Goal: Complete application form: Complete application form

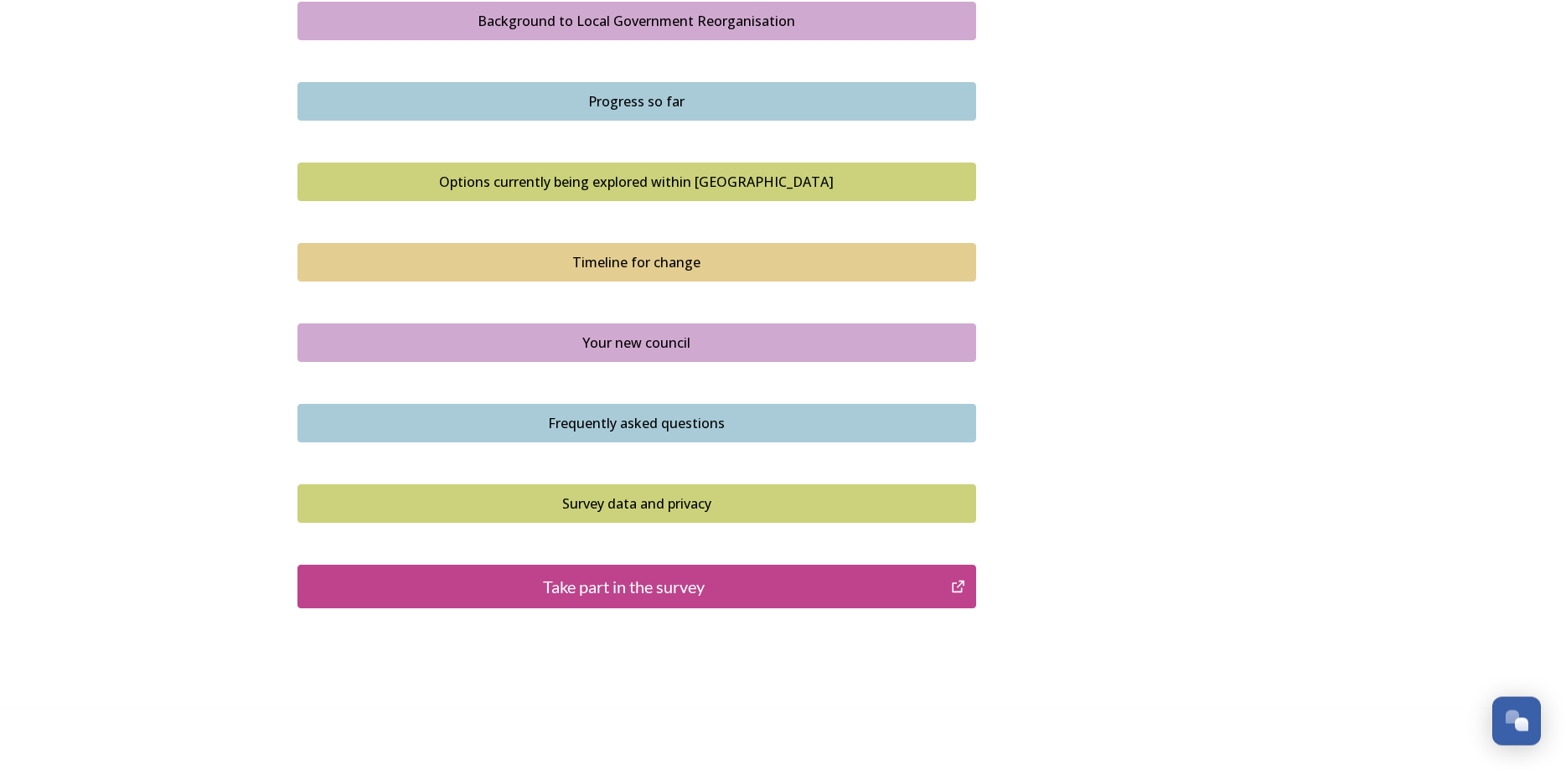
scroll to position [1033, 0]
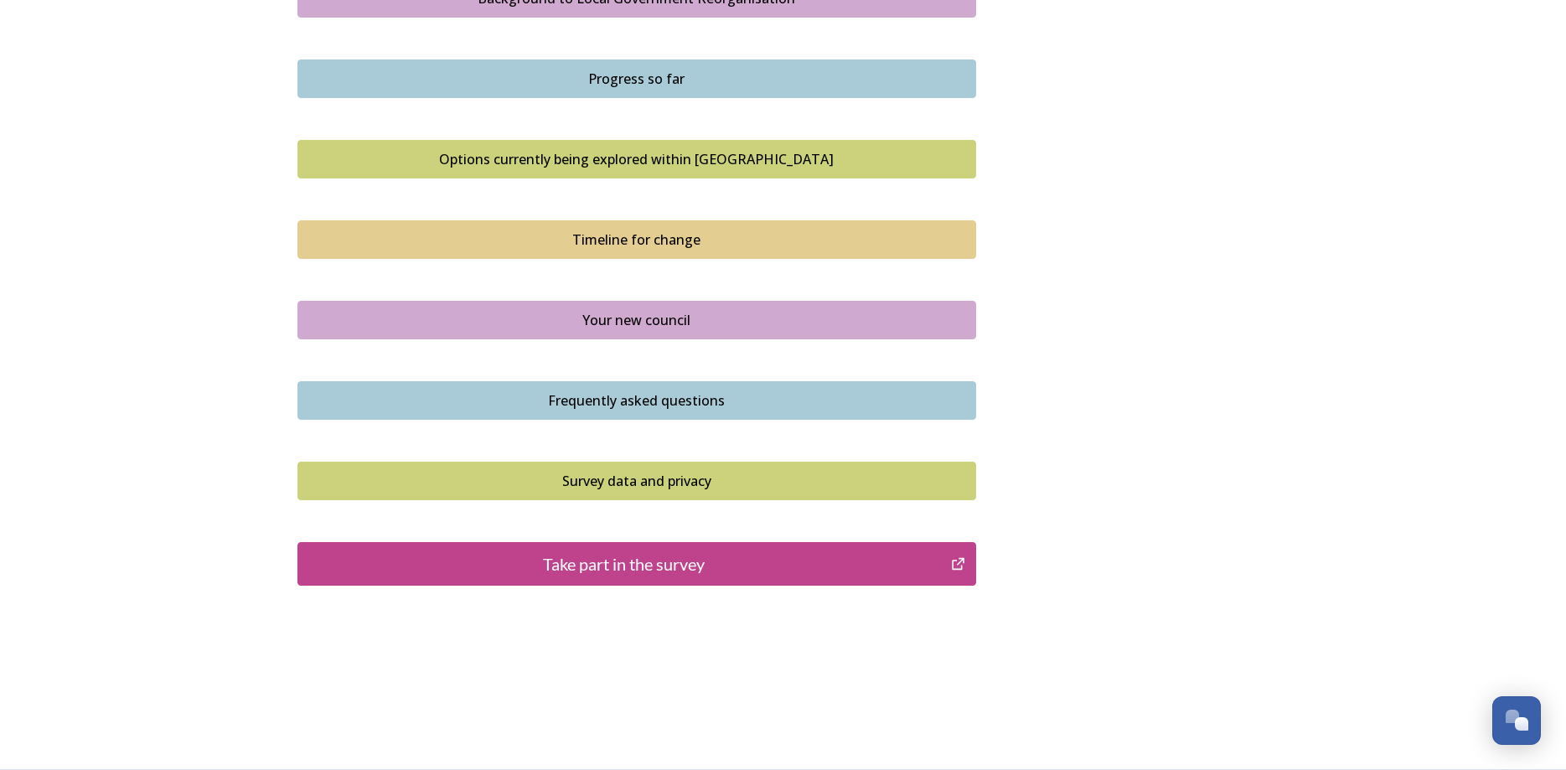
click at [712, 569] on div "Take part in the survey" at bounding box center [625, 563] width 636 height 25
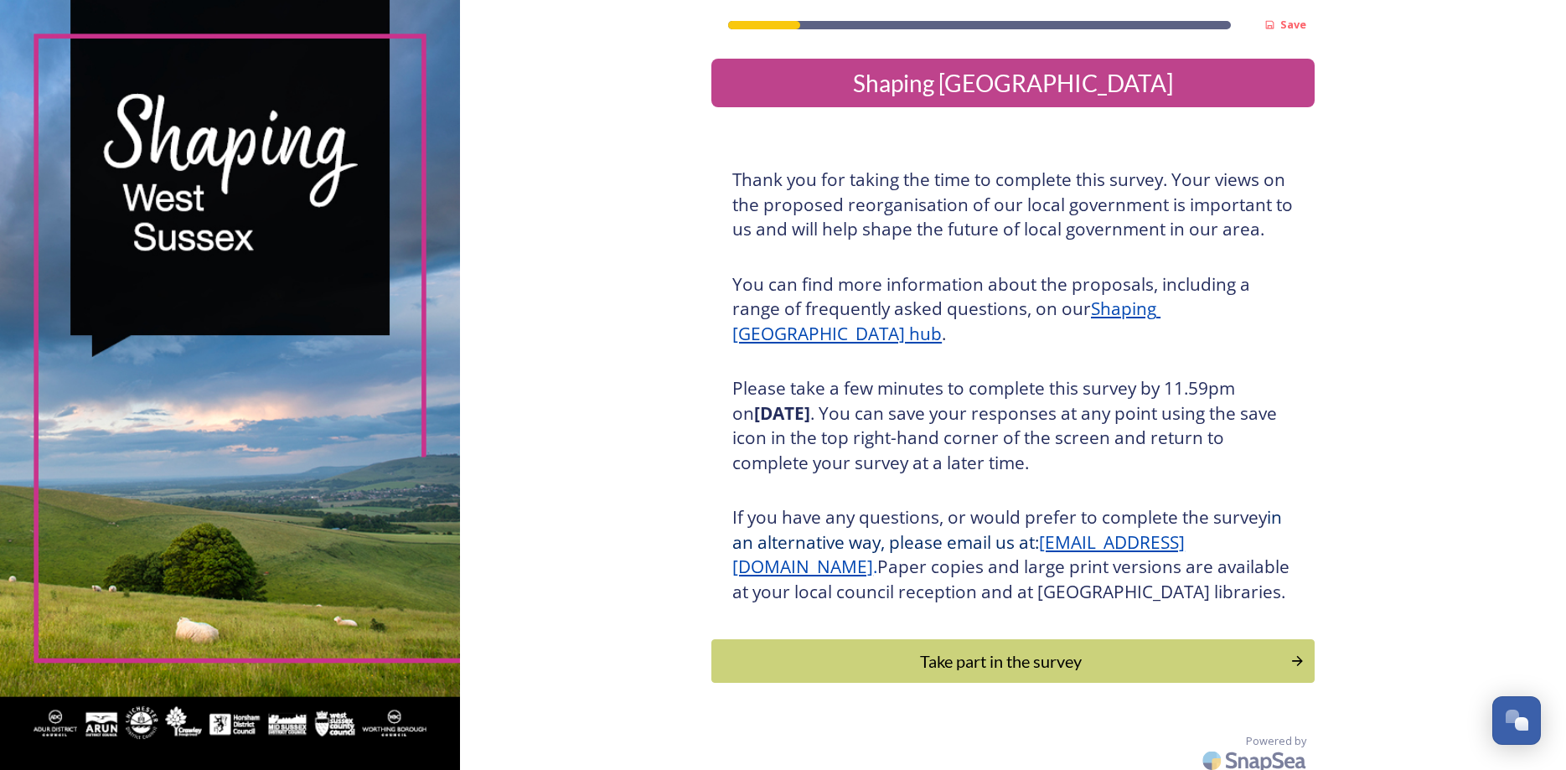
scroll to position [35, 0]
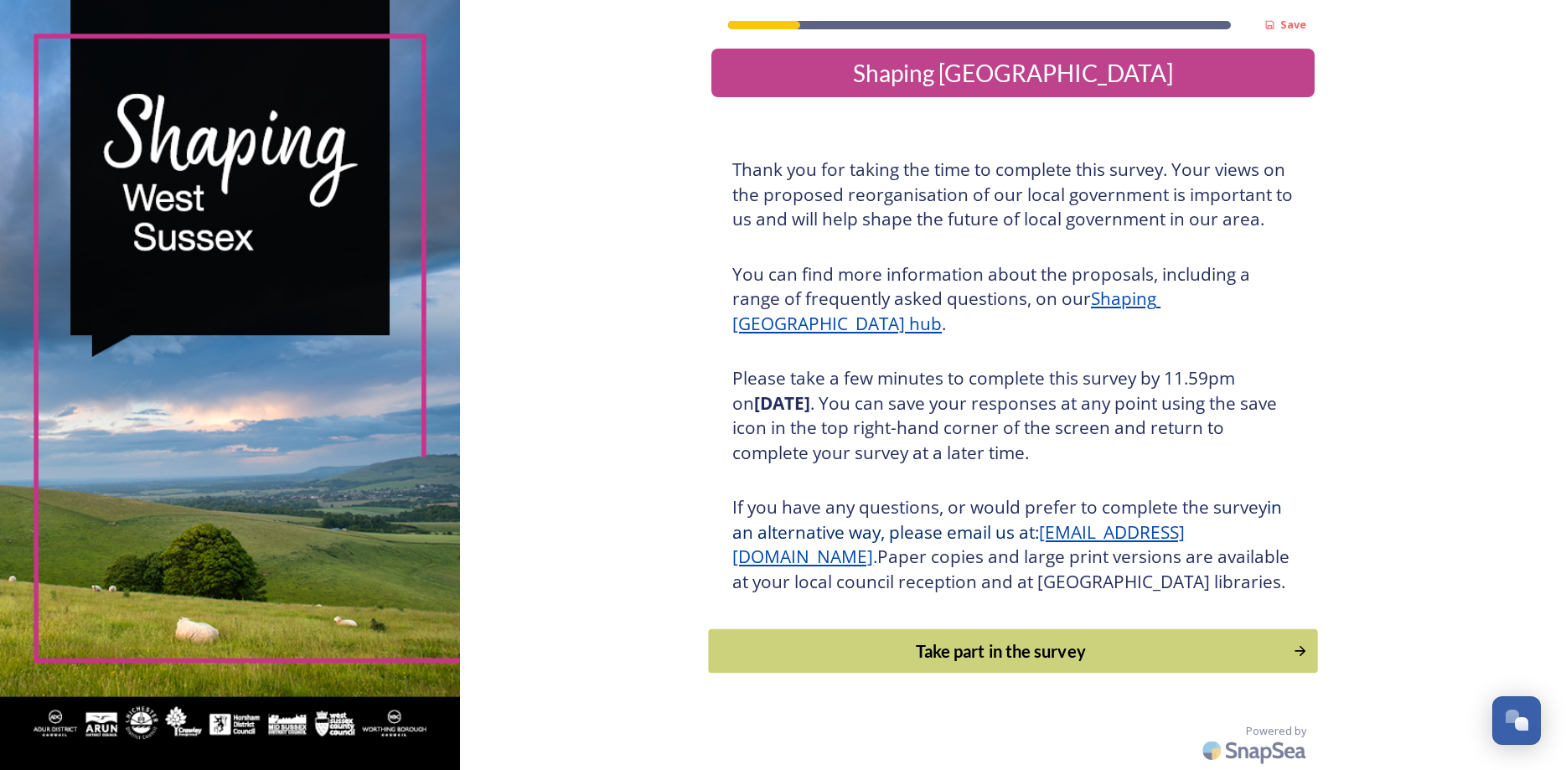
click at [1074, 650] on div "Take part in the survey" at bounding box center [1001, 650] width 566 height 25
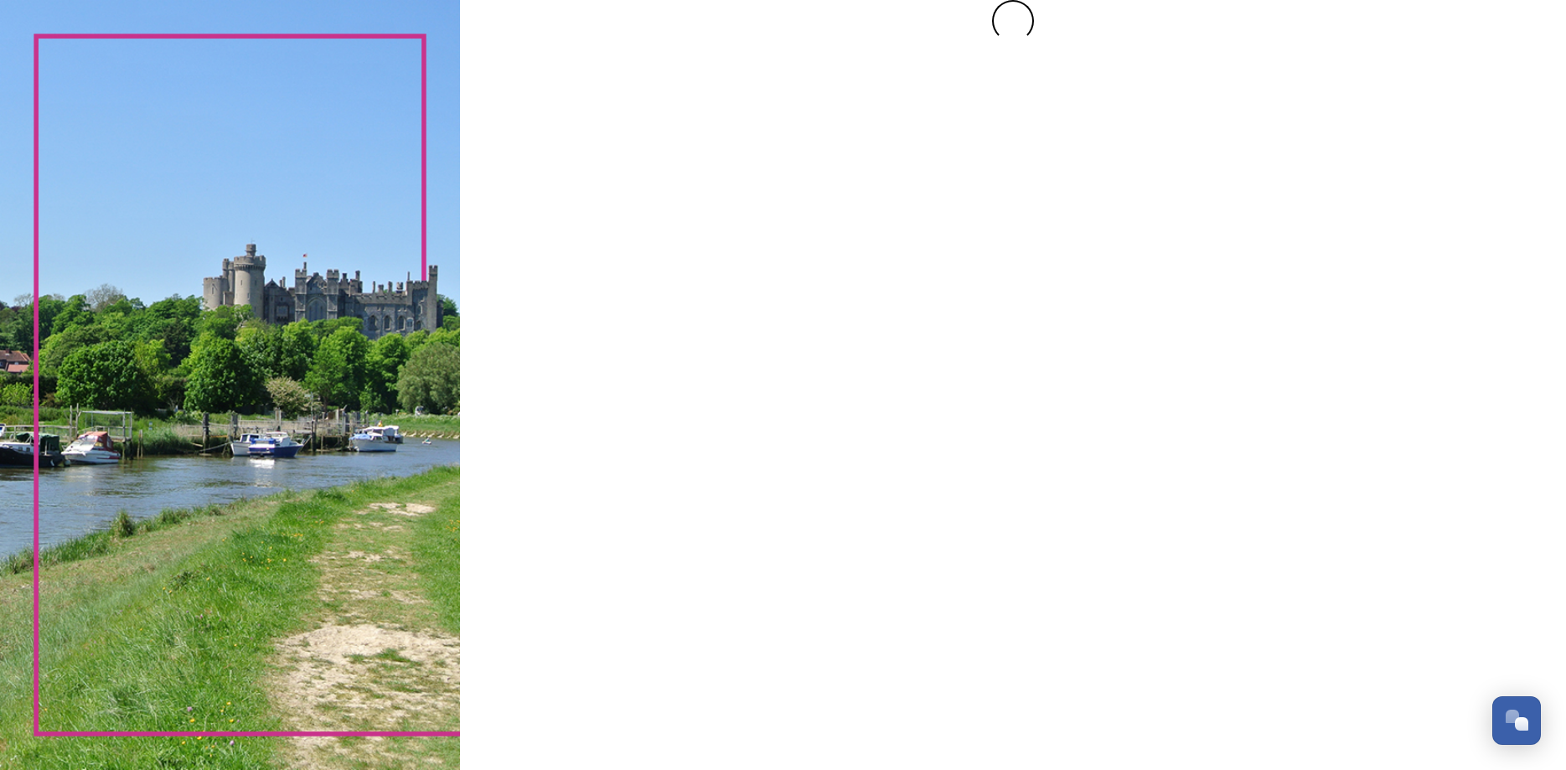
scroll to position [0, 0]
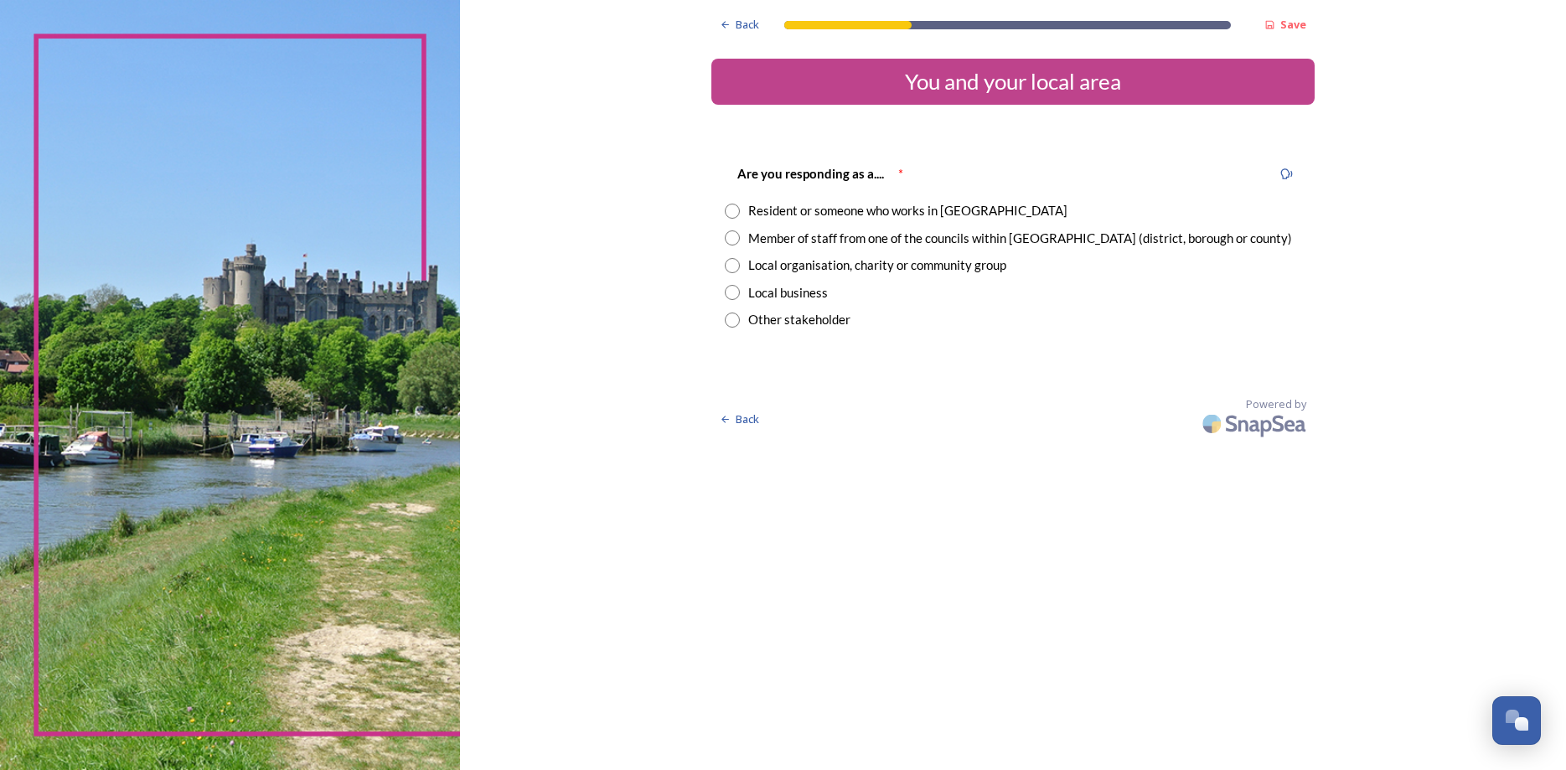
click at [734, 269] on input "radio" at bounding box center [732, 265] width 15 height 15
radio input "true"
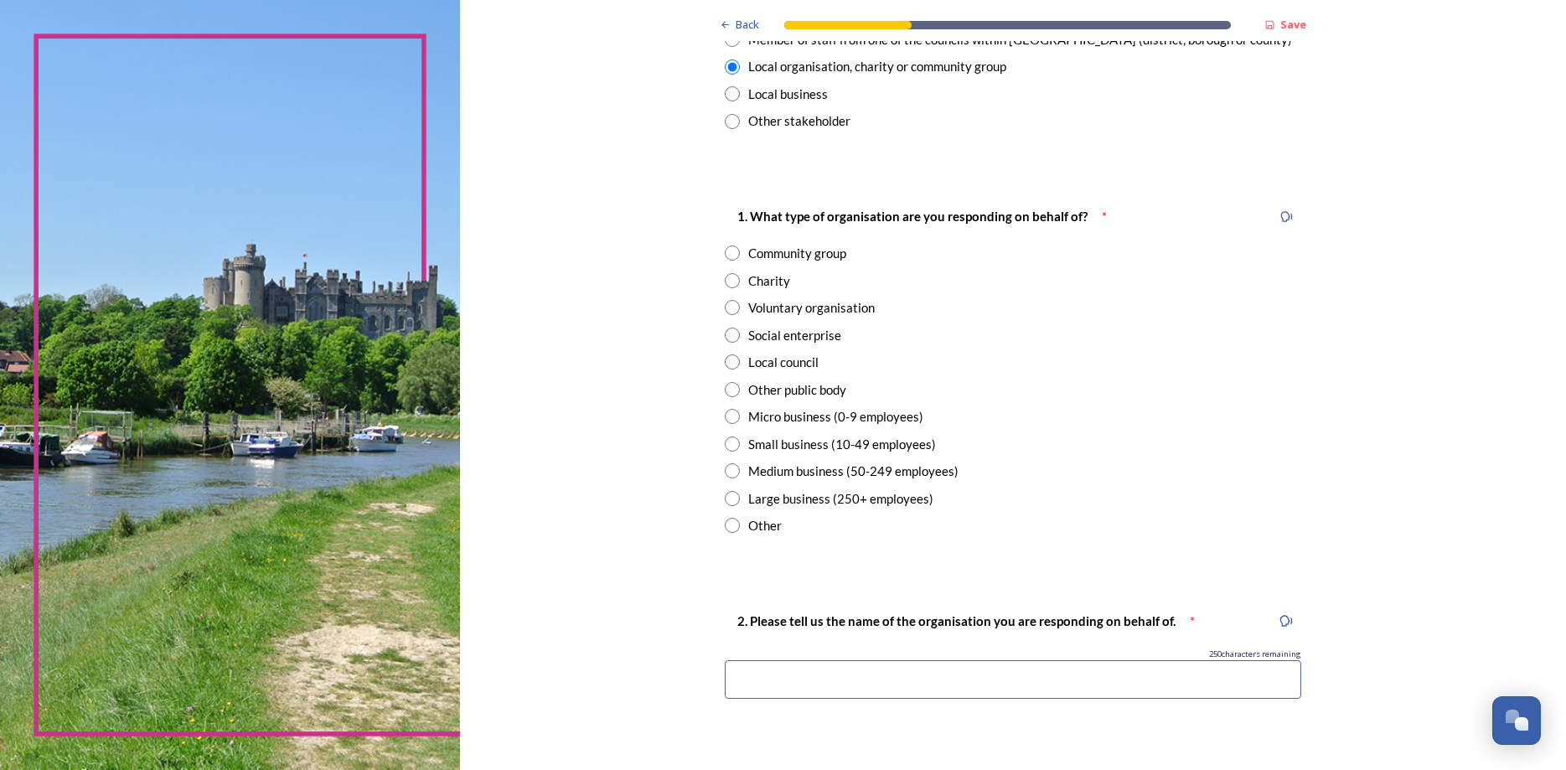
scroll to position [211, 0]
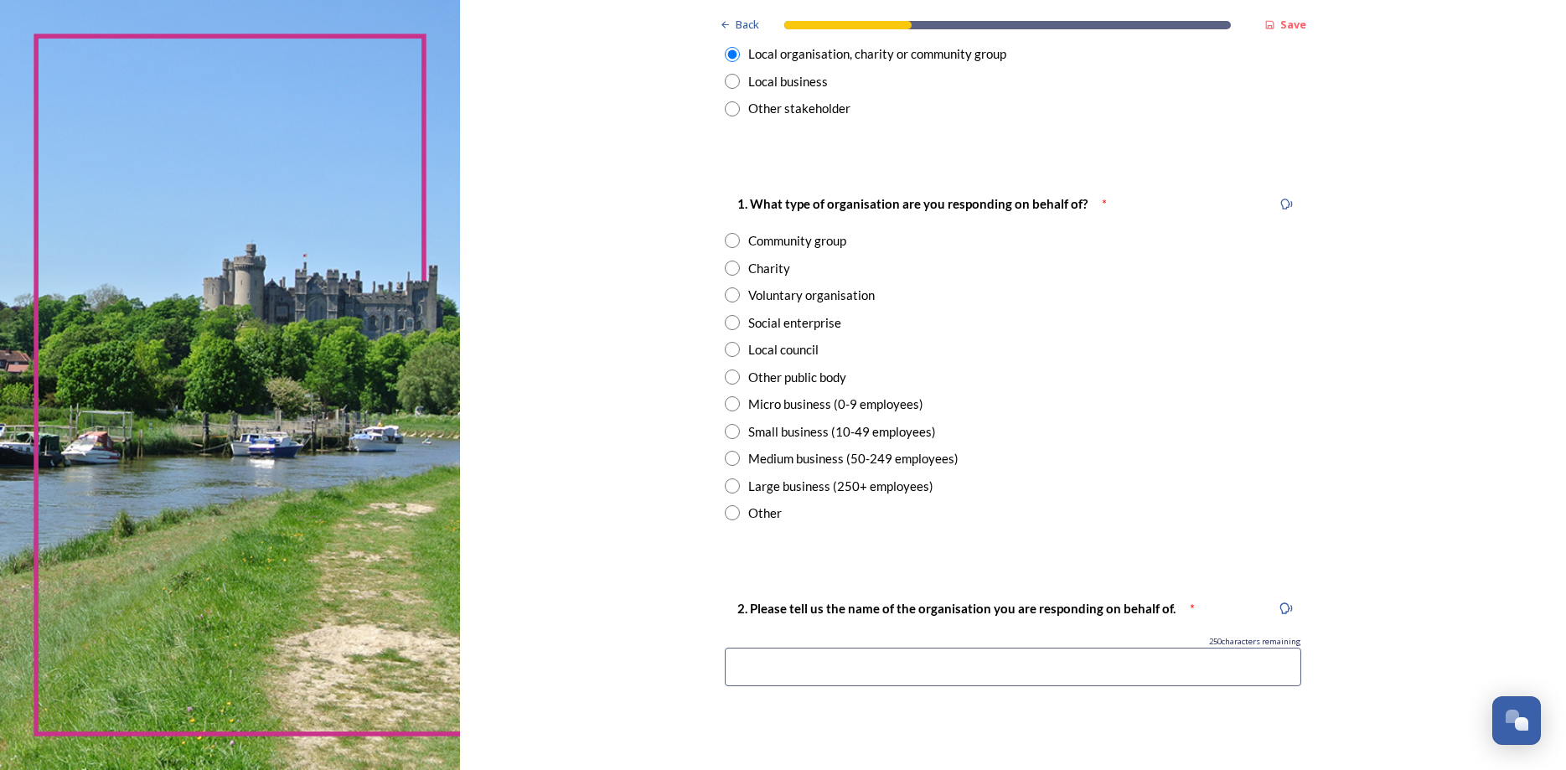
click at [735, 349] on input "radio" at bounding box center [732, 349] width 15 height 15
radio input "true"
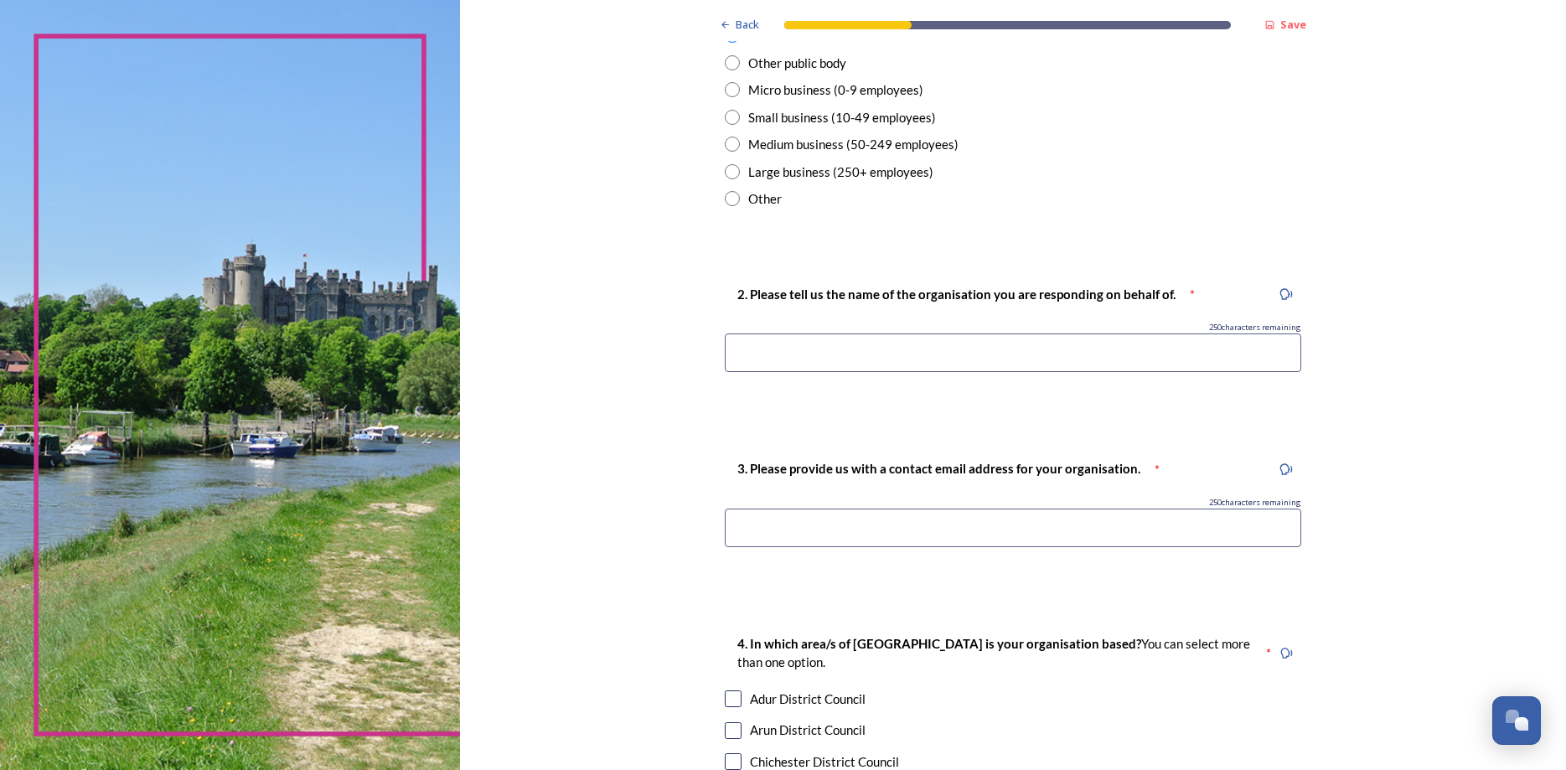
scroll to position [528, 0]
click at [1050, 353] on input at bounding box center [1013, 350] width 576 height 39
type input "Fishbourne Parish Council"
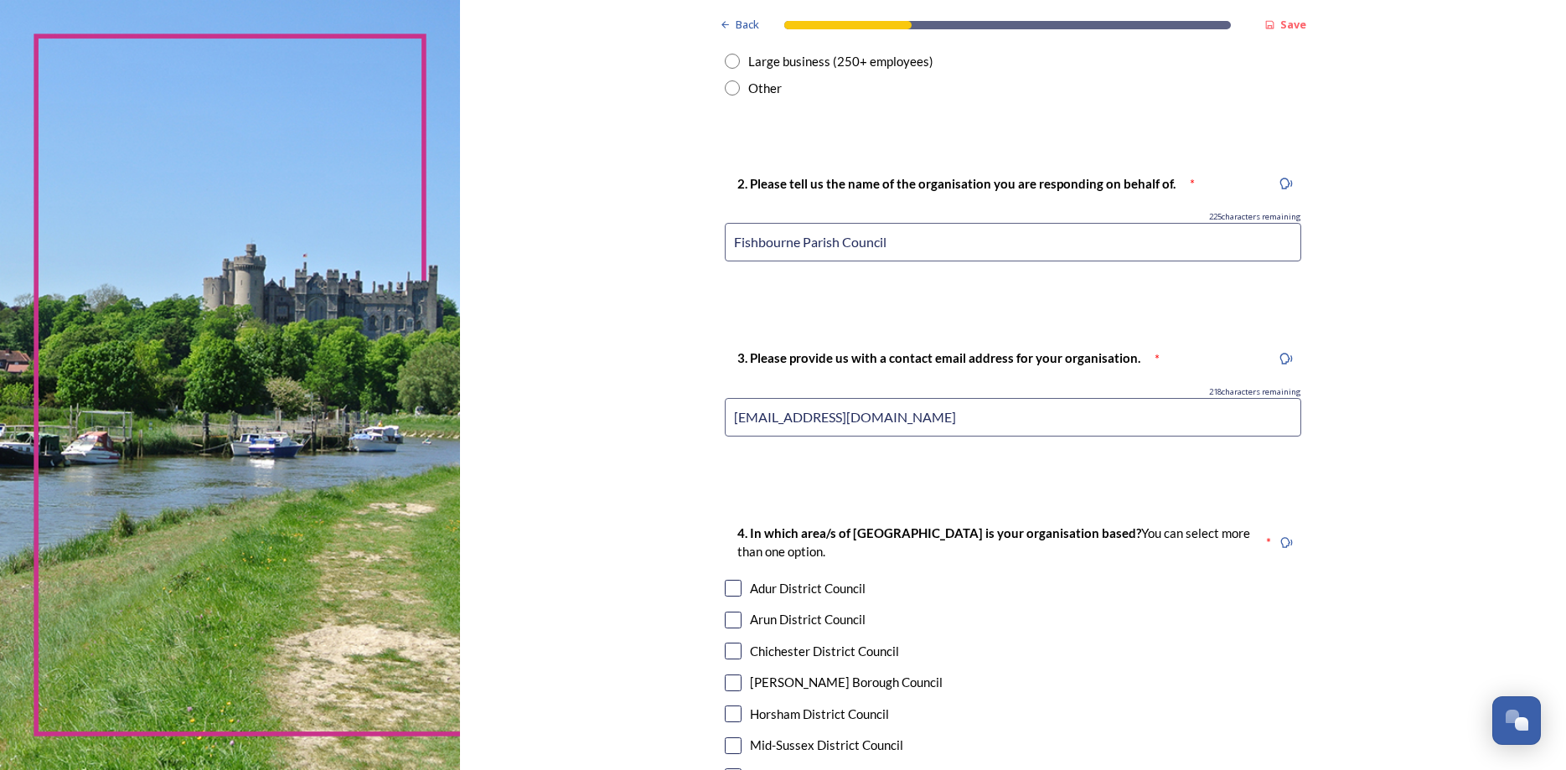
scroll to position [844, 0]
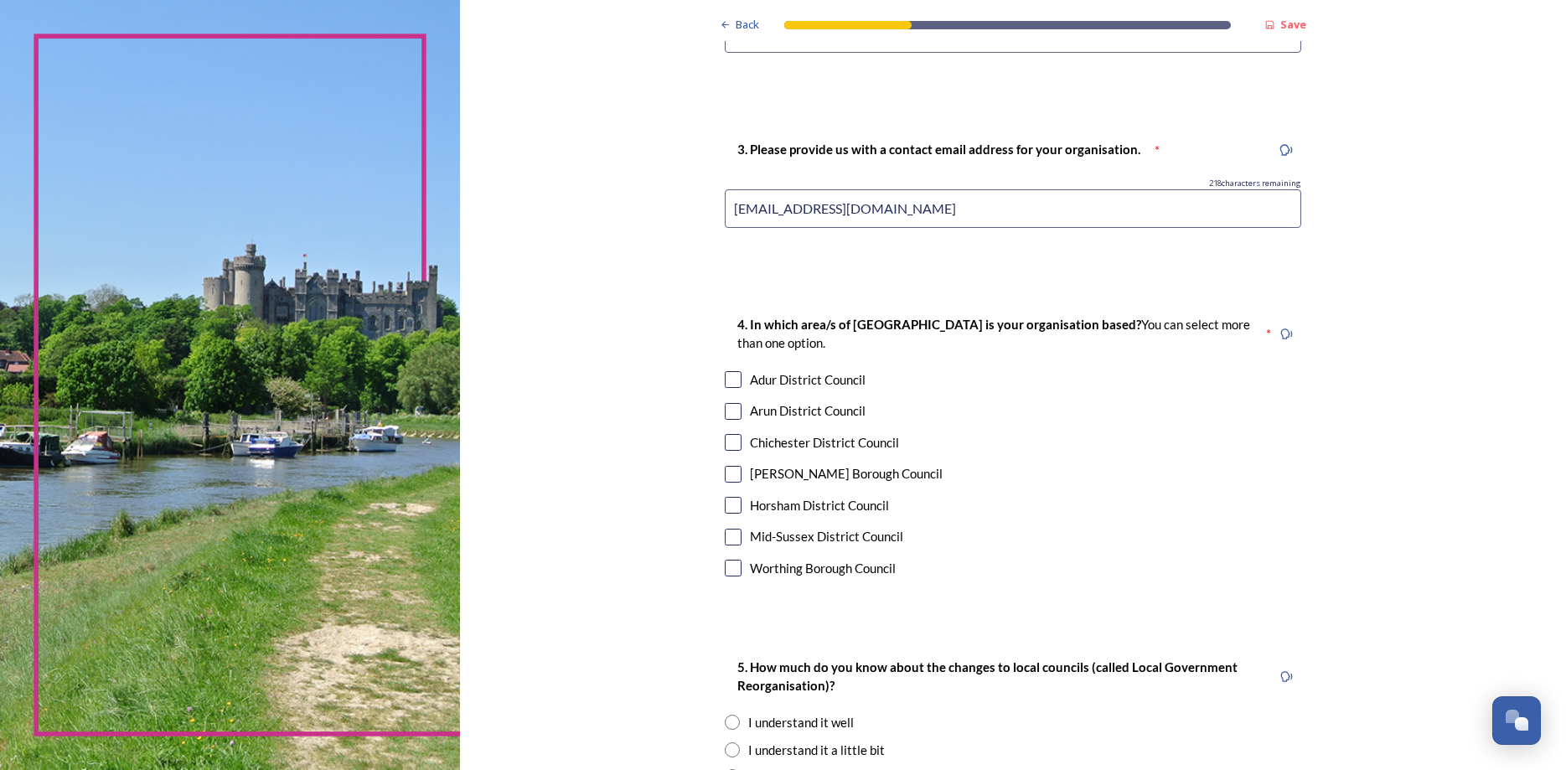
type input "[EMAIL_ADDRESS][DOMAIN_NAME]"
drag, startPoint x: 738, startPoint y: 439, endPoint x: 751, endPoint y: 435, distance: 13.2
click at [746, 438] on div "Chichester District Council" at bounding box center [1013, 442] width 576 height 19
checkbox input "true"
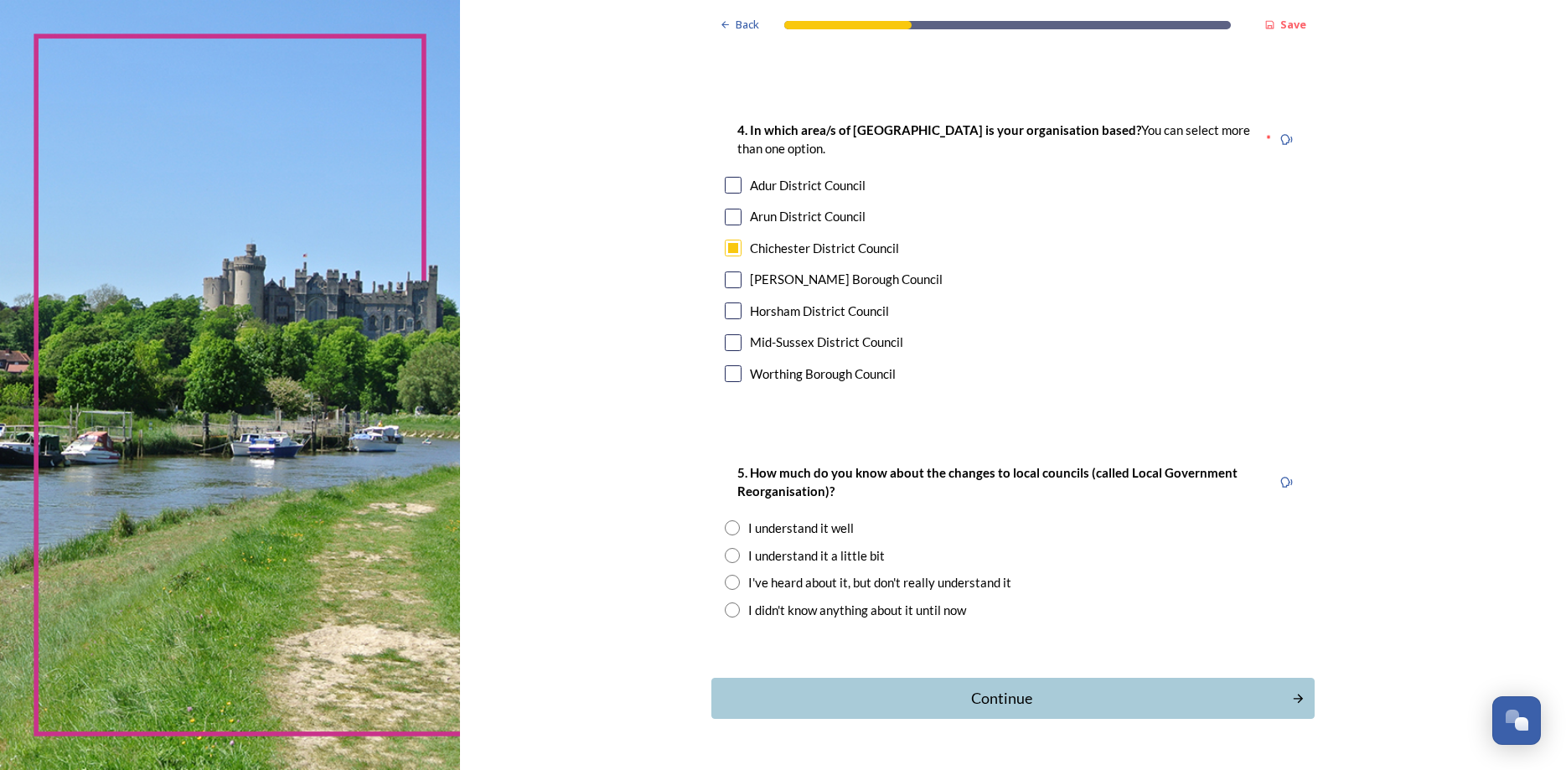
scroll to position [1085, 0]
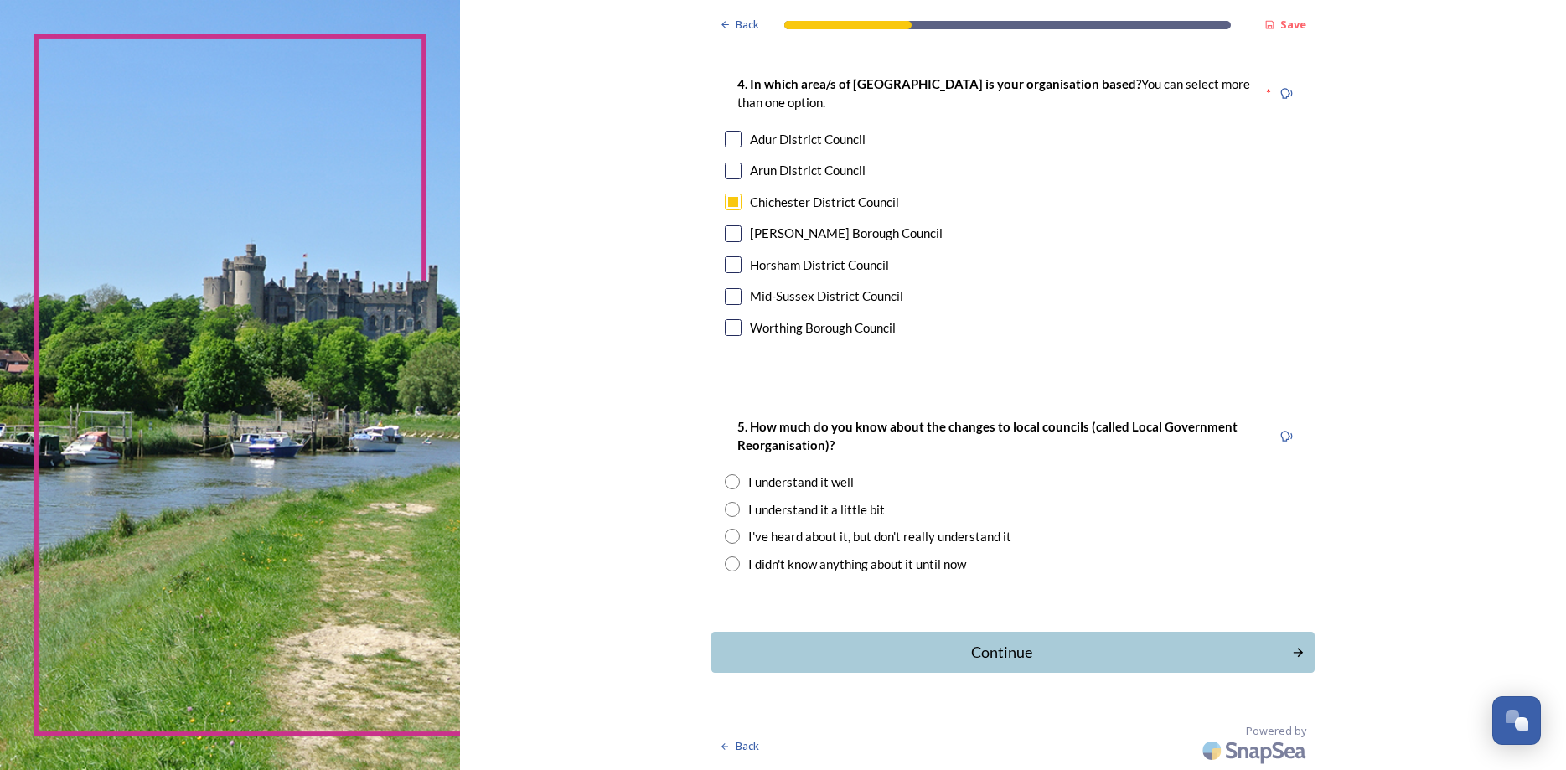
click at [730, 480] on input "radio" at bounding box center [732, 481] width 15 height 15
radio input "true"
click at [1088, 657] on div "Continue" at bounding box center [1001, 652] width 567 height 23
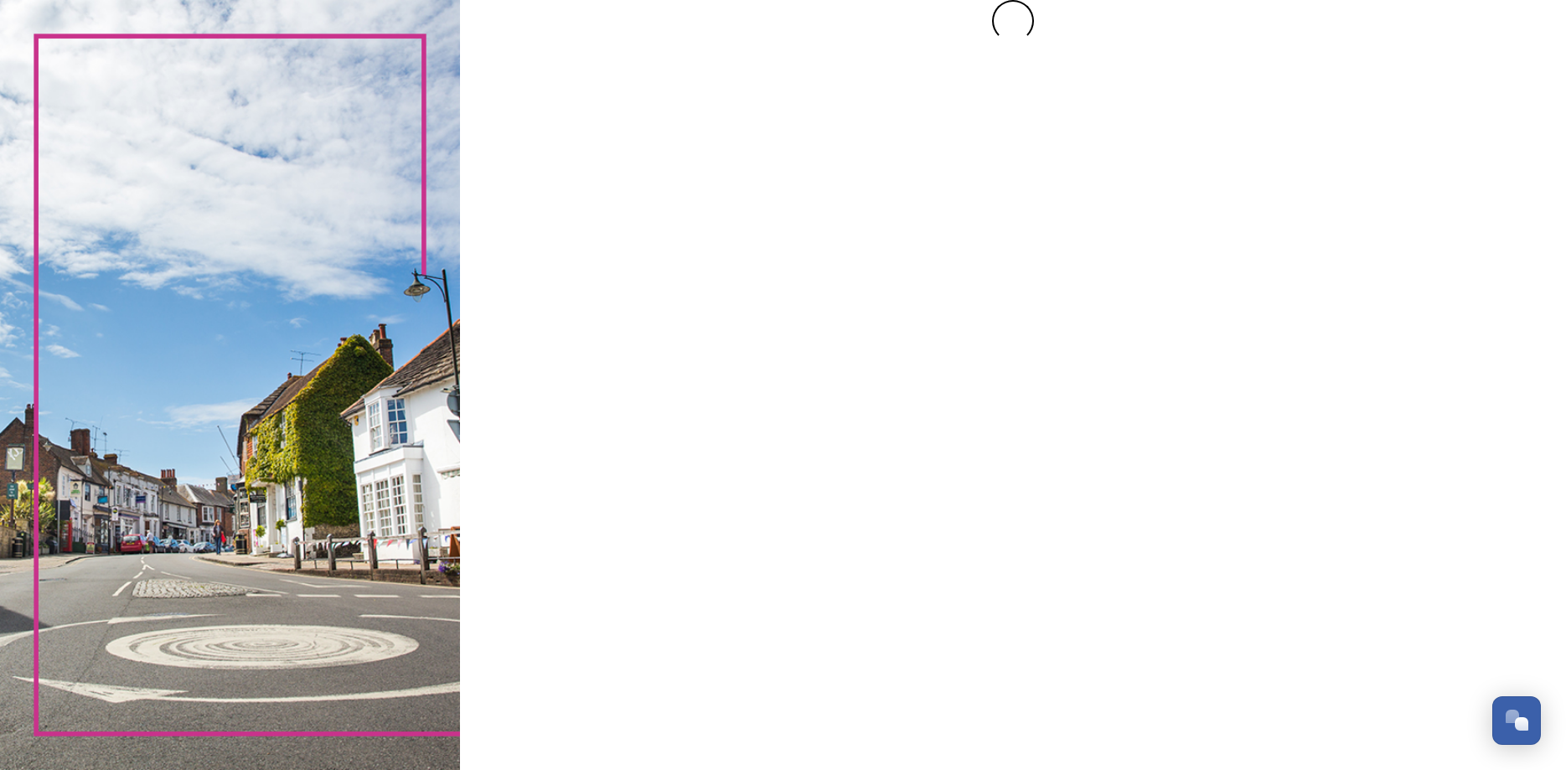
scroll to position [0, 0]
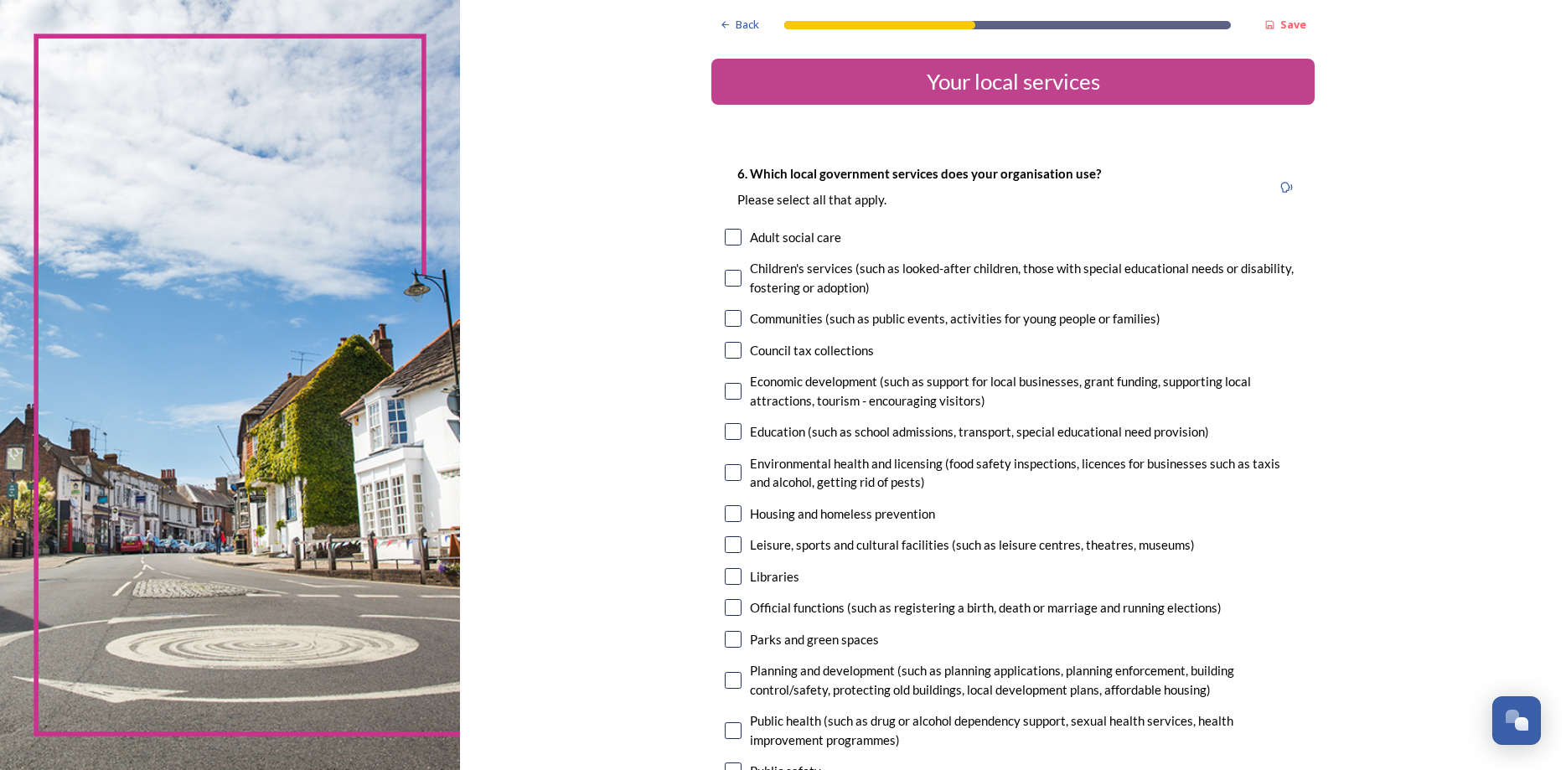
click at [732, 317] on input "checkbox" at bounding box center [733, 318] width 17 height 17
checkbox input "true"
click at [737, 544] on input "checkbox" at bounding box center [733, 544] width 17 height 17
checkbox input "true"
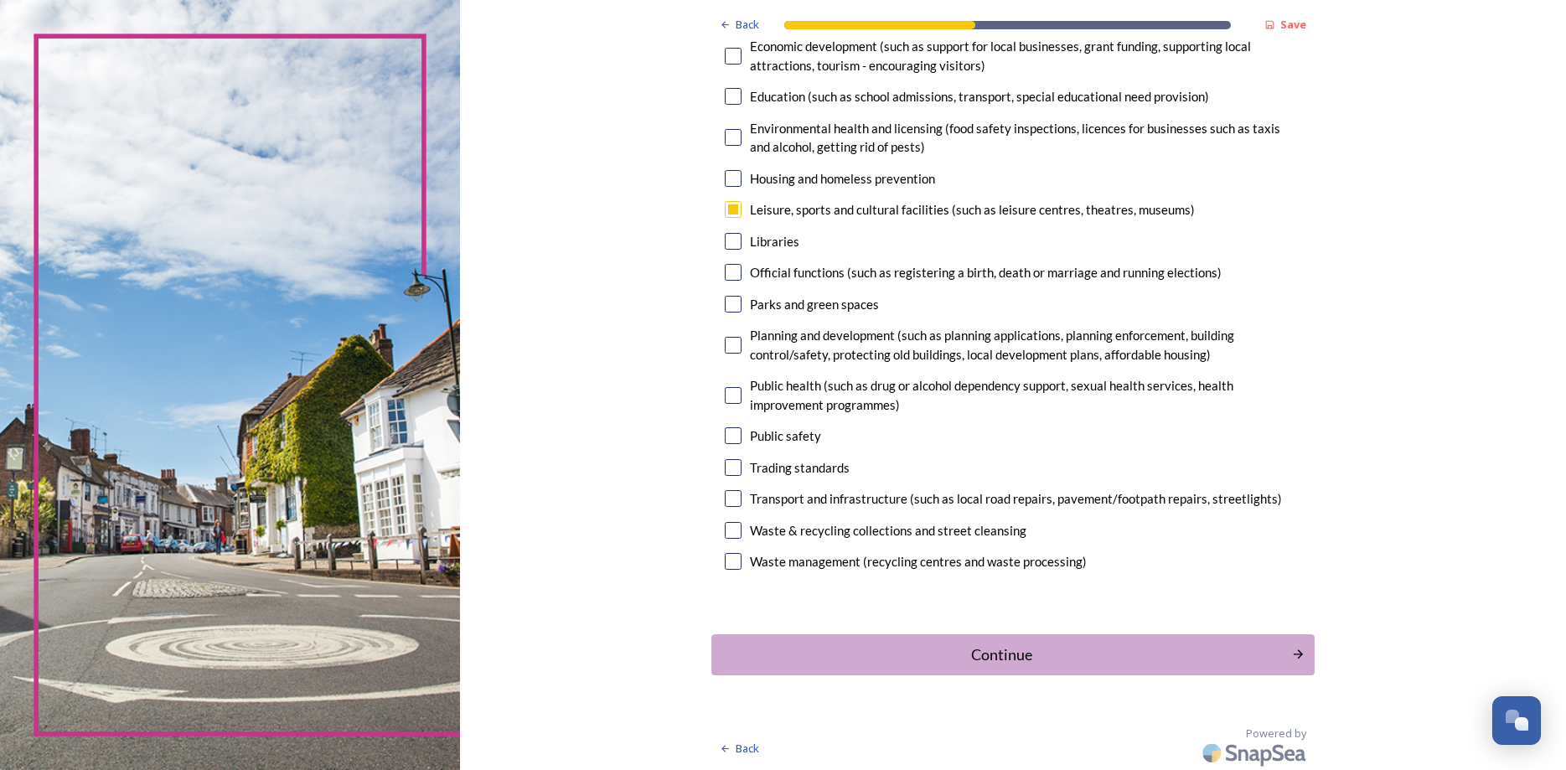
scroll to position [338, 0]
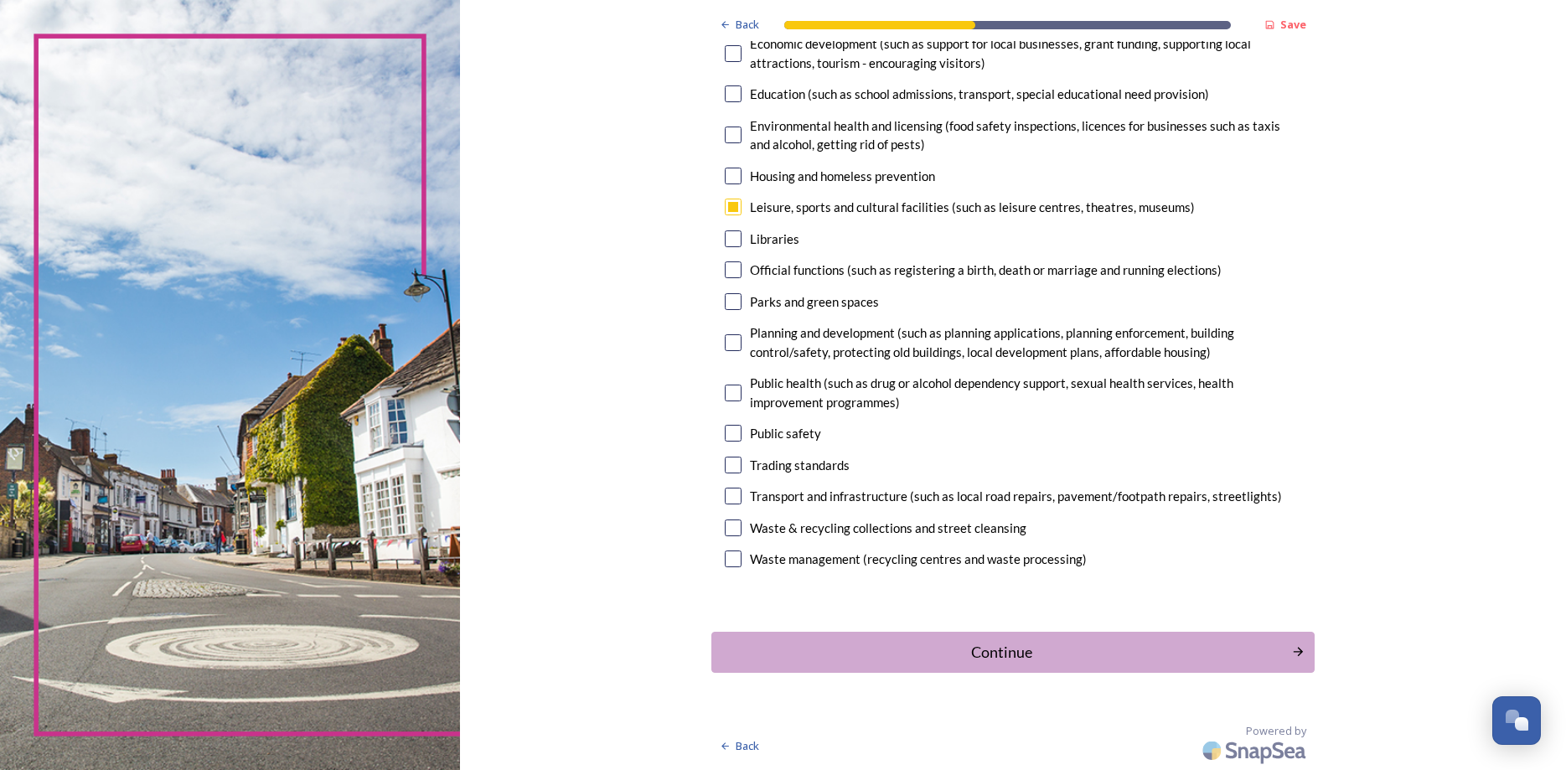
click at [735, 344] on input "checkbox" at bounding box center [733, 342] width 17 height 17
checkbox input "true"
click at [734, 436] on input "checkbox" at bounding box center [733, 433] width 17 height 17
checkbox input "true"
click at [735, 500] on input "checkbox" at bounding box center [733, 496] width 17 height 17
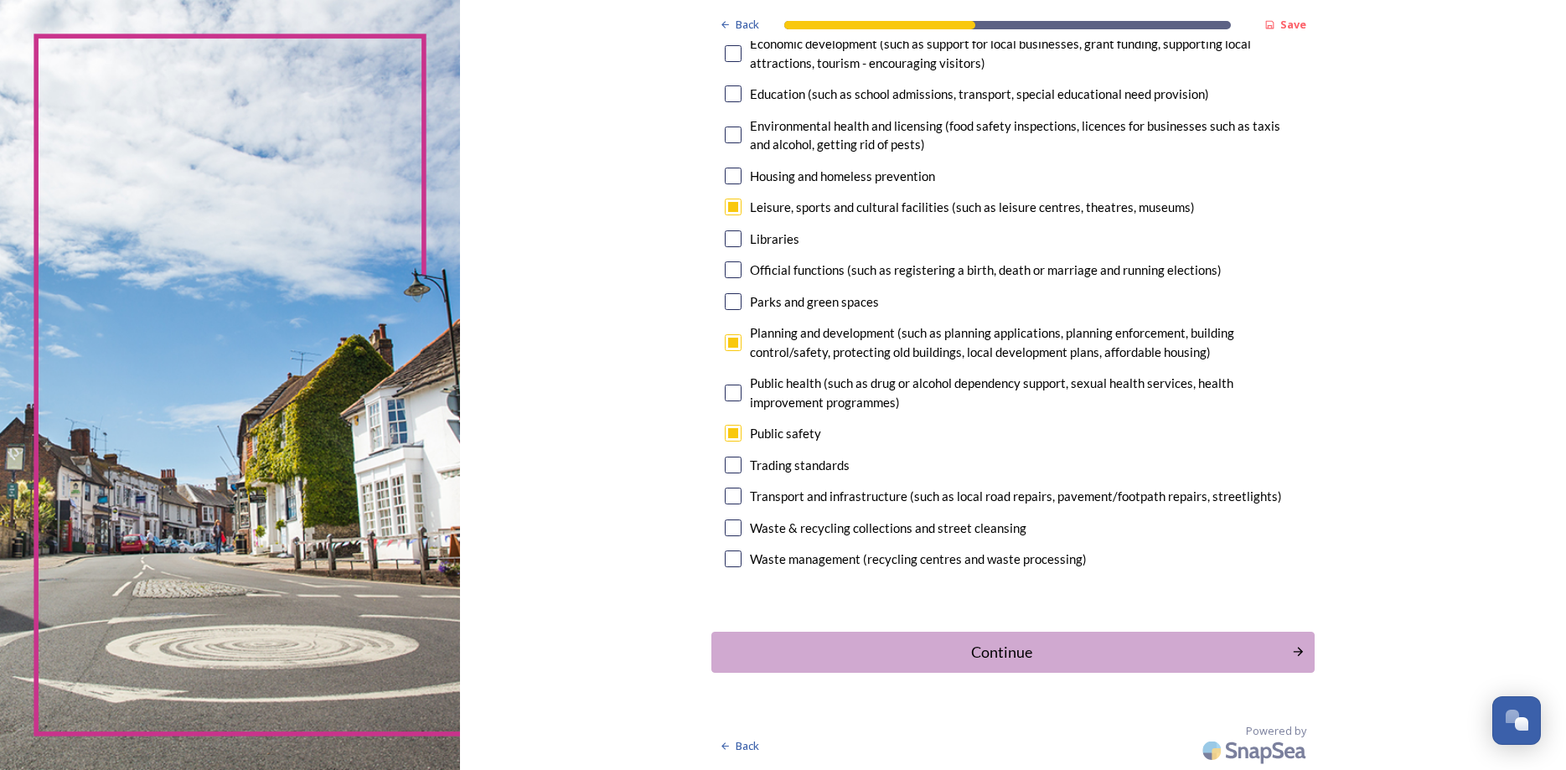
checkbox input "true"
click at [1018, 656] on div "Continue" at bounding box center [1001, 651] width 567 height 23
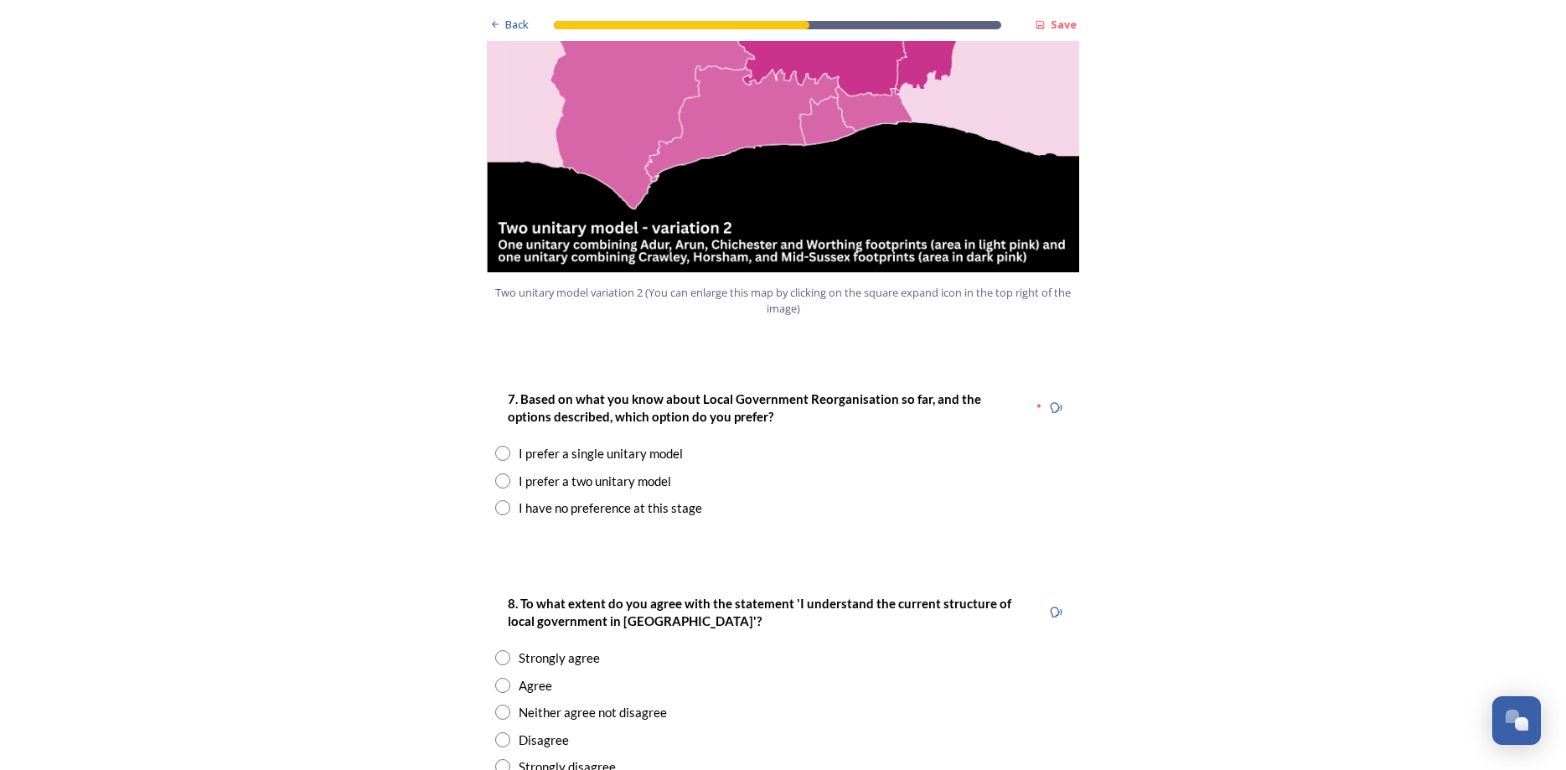
scroll to position [2005, 0]
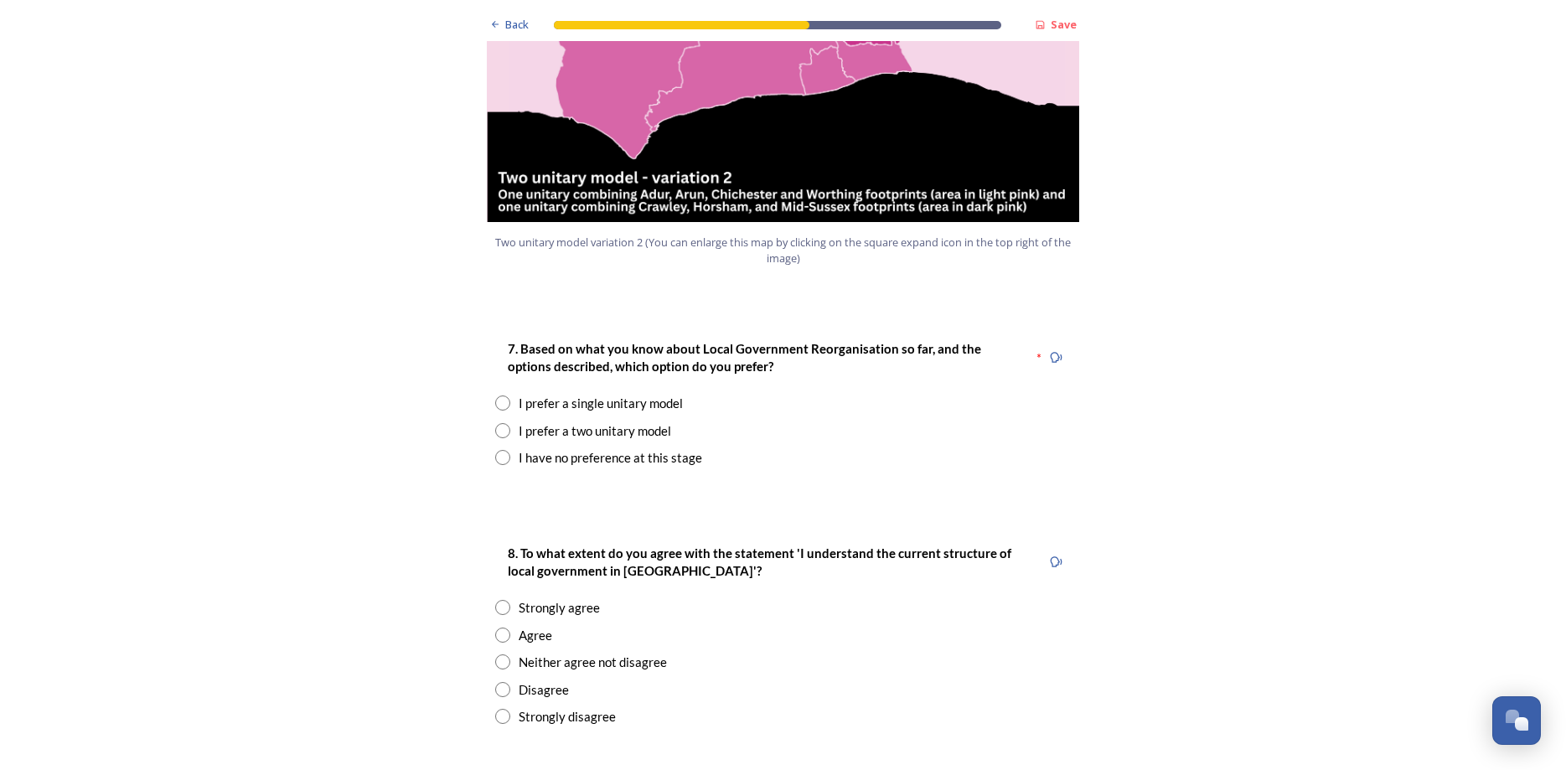
click at [502, 423] on input "radio" at bounding box center [502, 430] width 15 height 15
radio input "true"
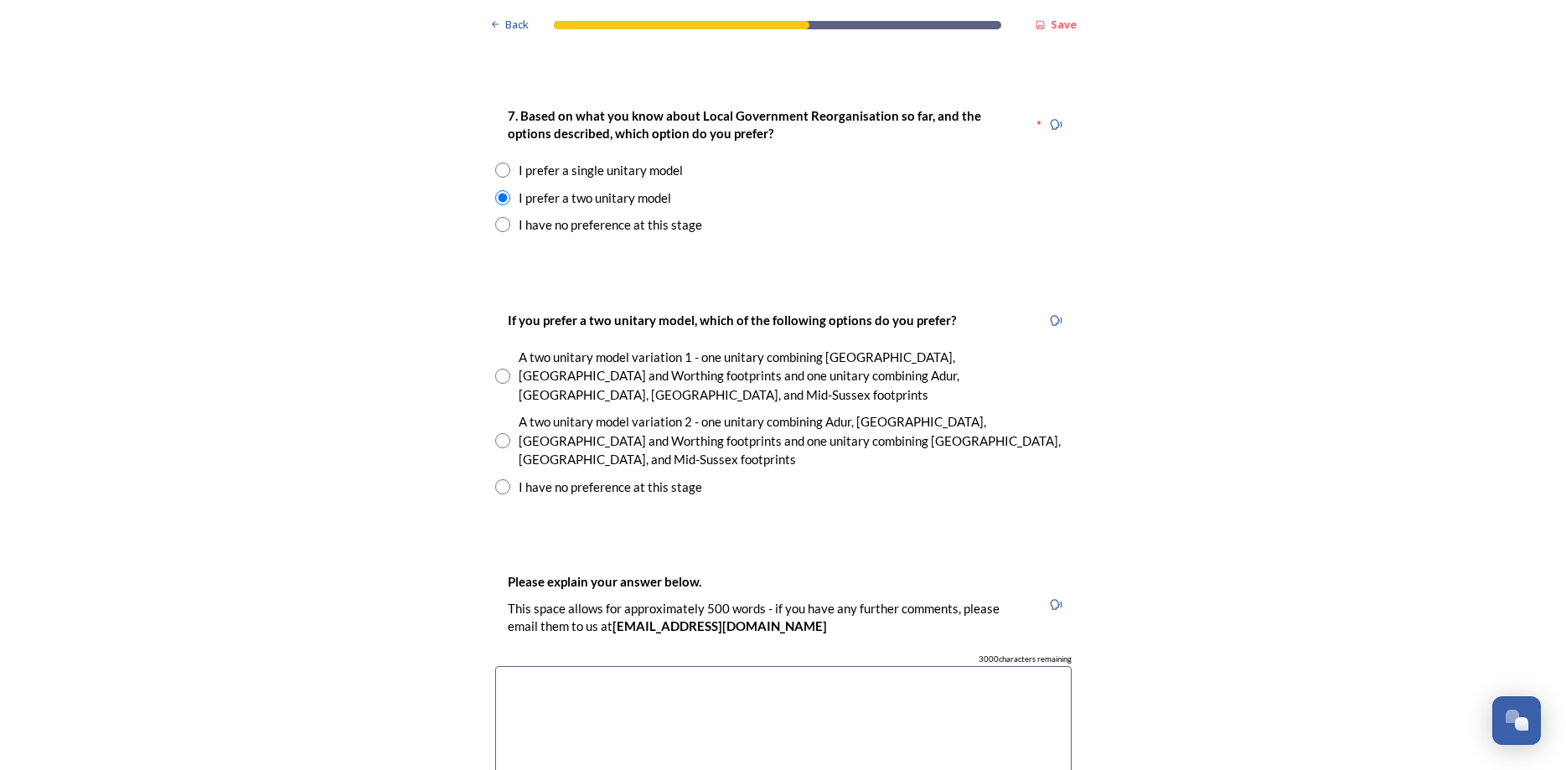
scroll to position [2322, 0]
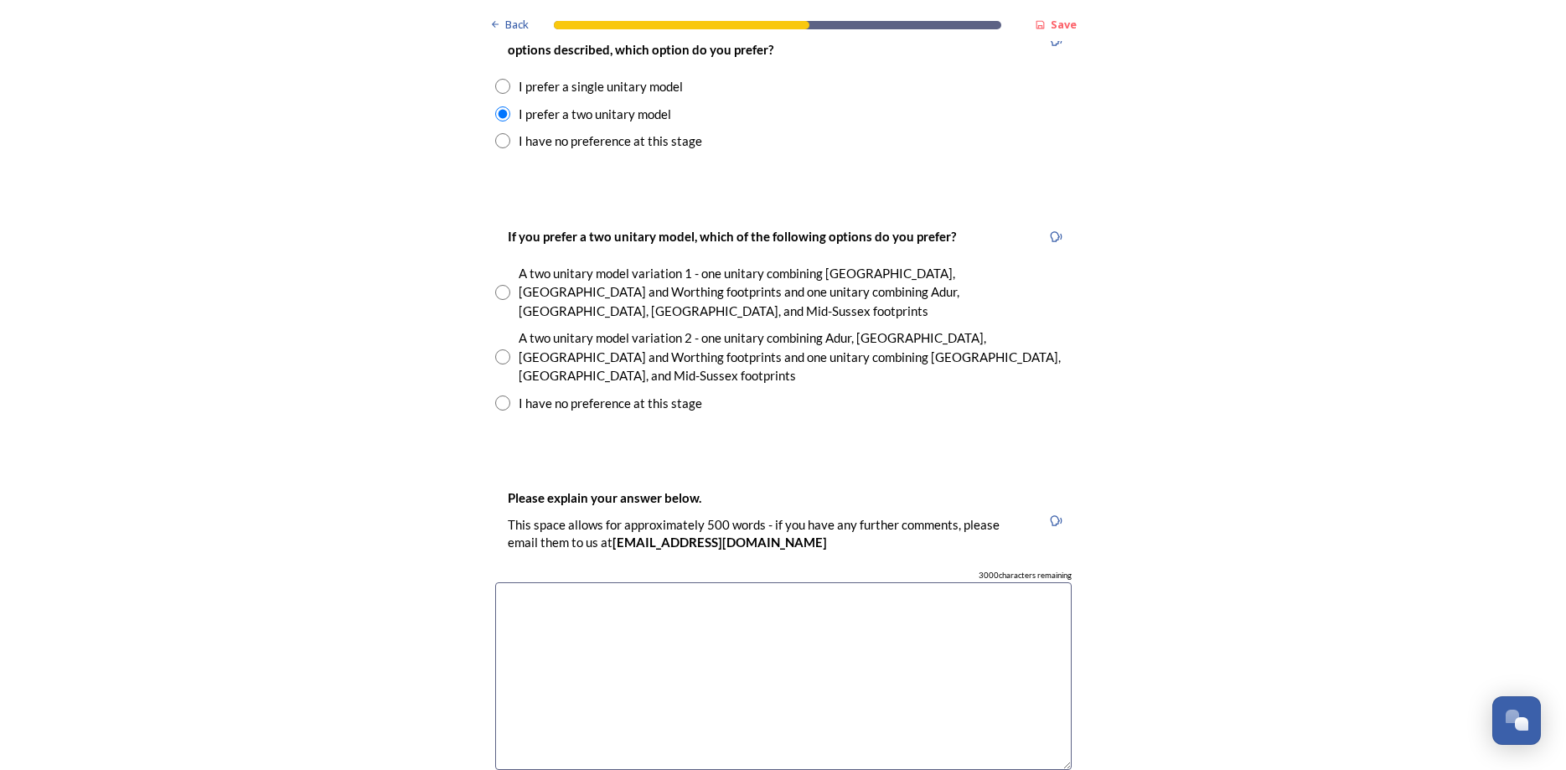
click at [507, 285] on input "radio" at bounding box center [502, 292] width 15 height 15
radio input "true"
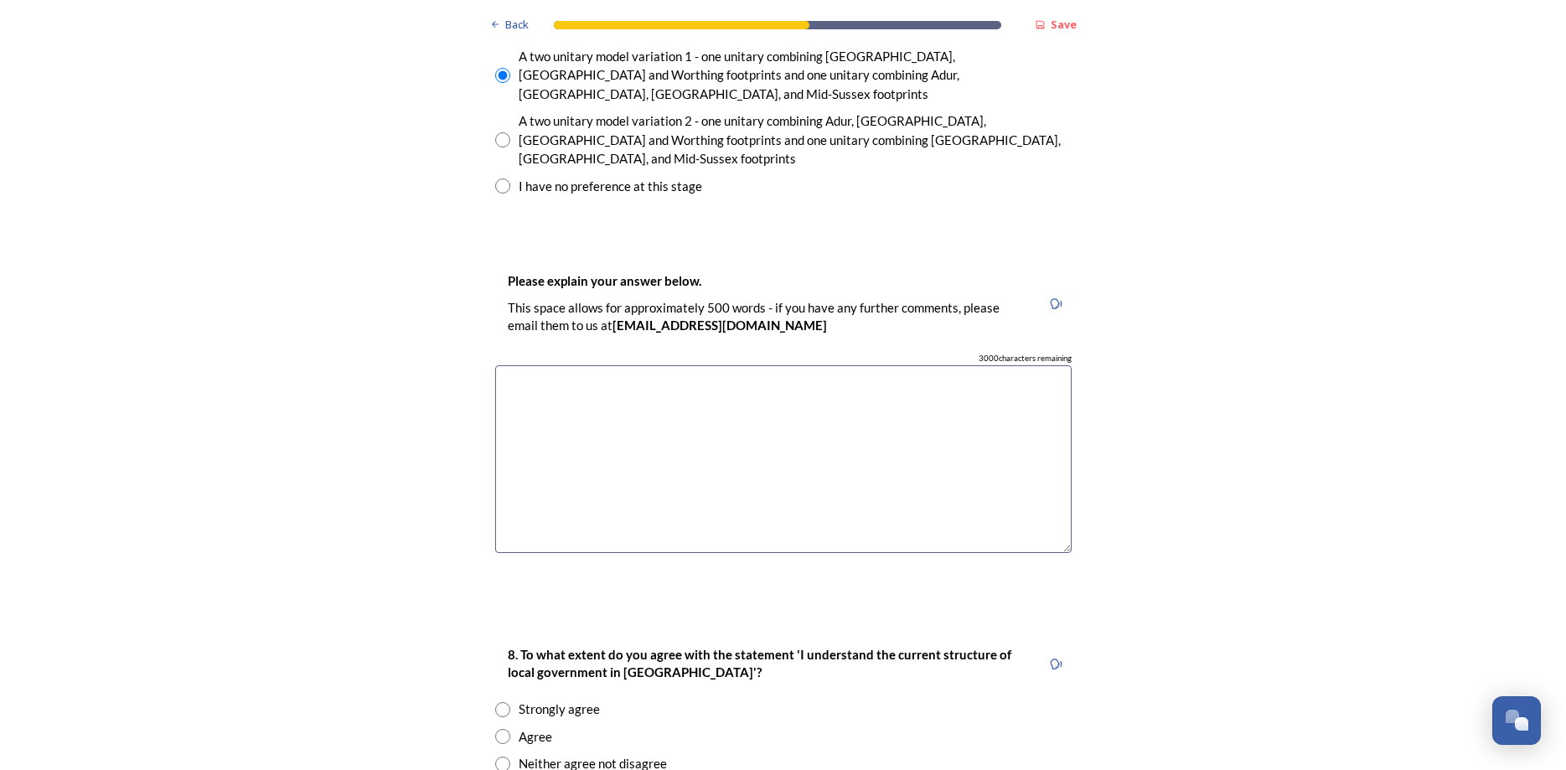
scroll to position [2639, 0]
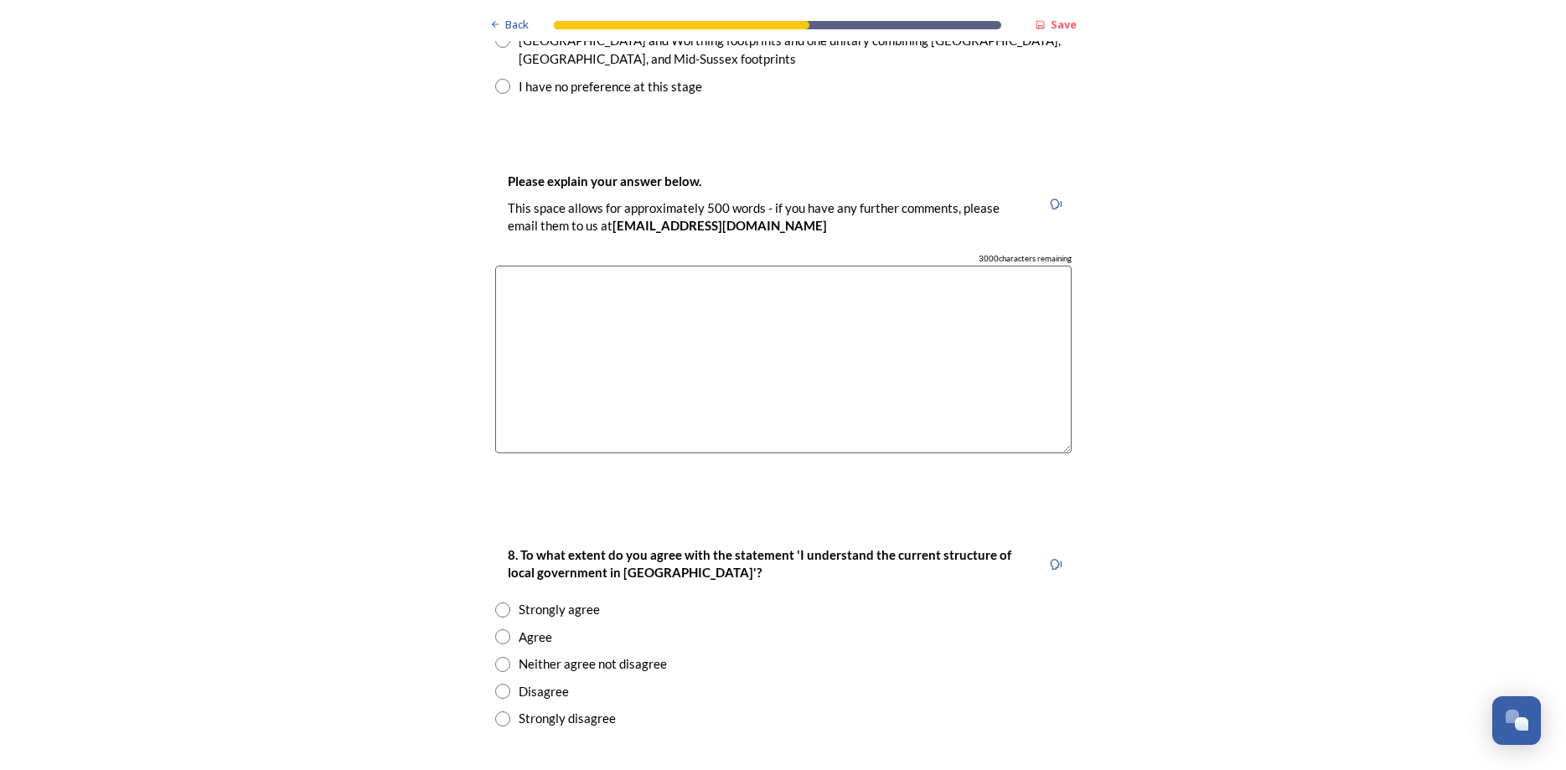
click at [537, 266] on textarea at bounding box center [783, 360] width 576 height 188
paste textarea "Loremips d sitame consect adi elits doeiusmod tem incididu utlabore, etd magn a…"
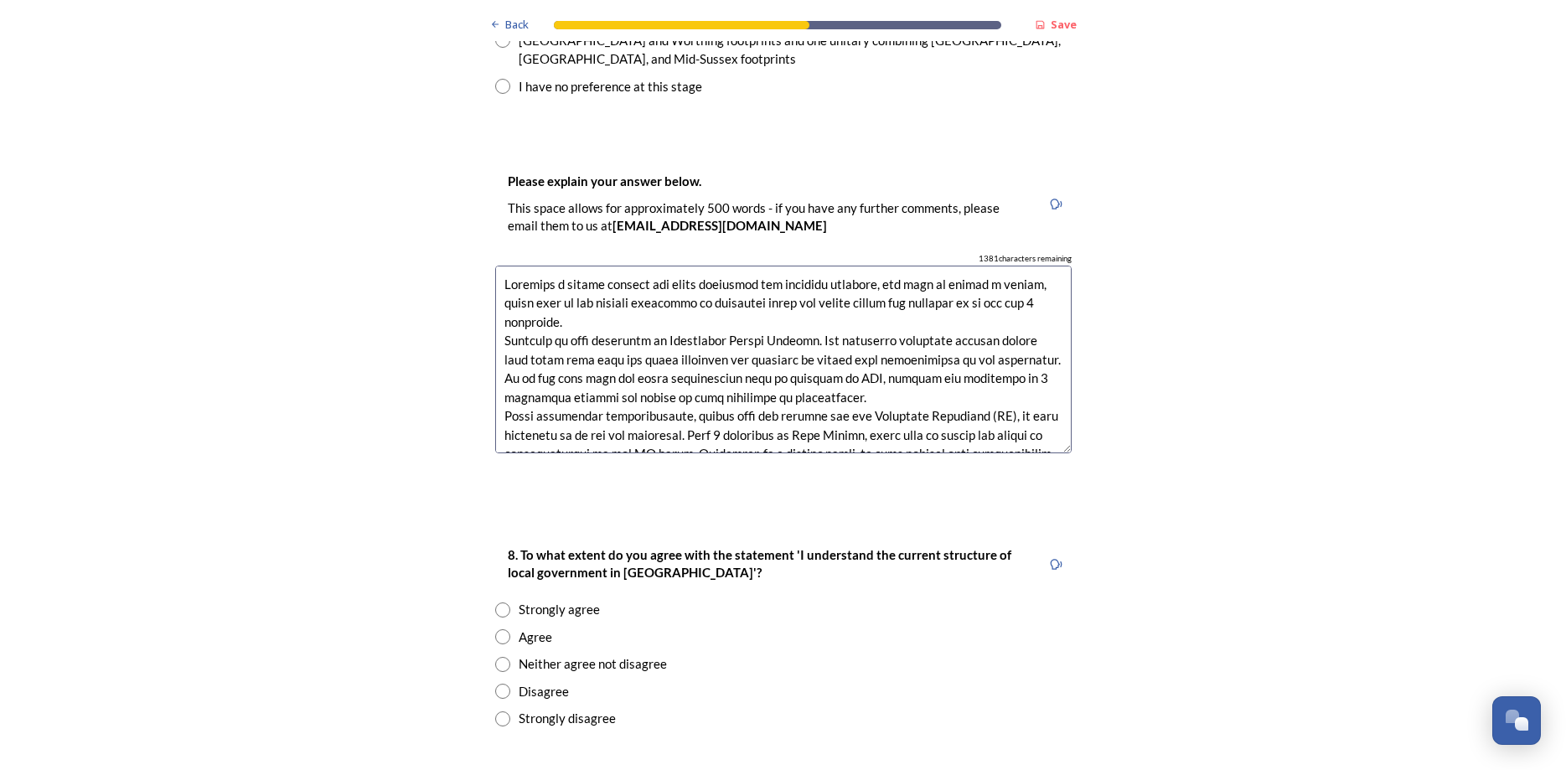
scroll to position [237, 0]
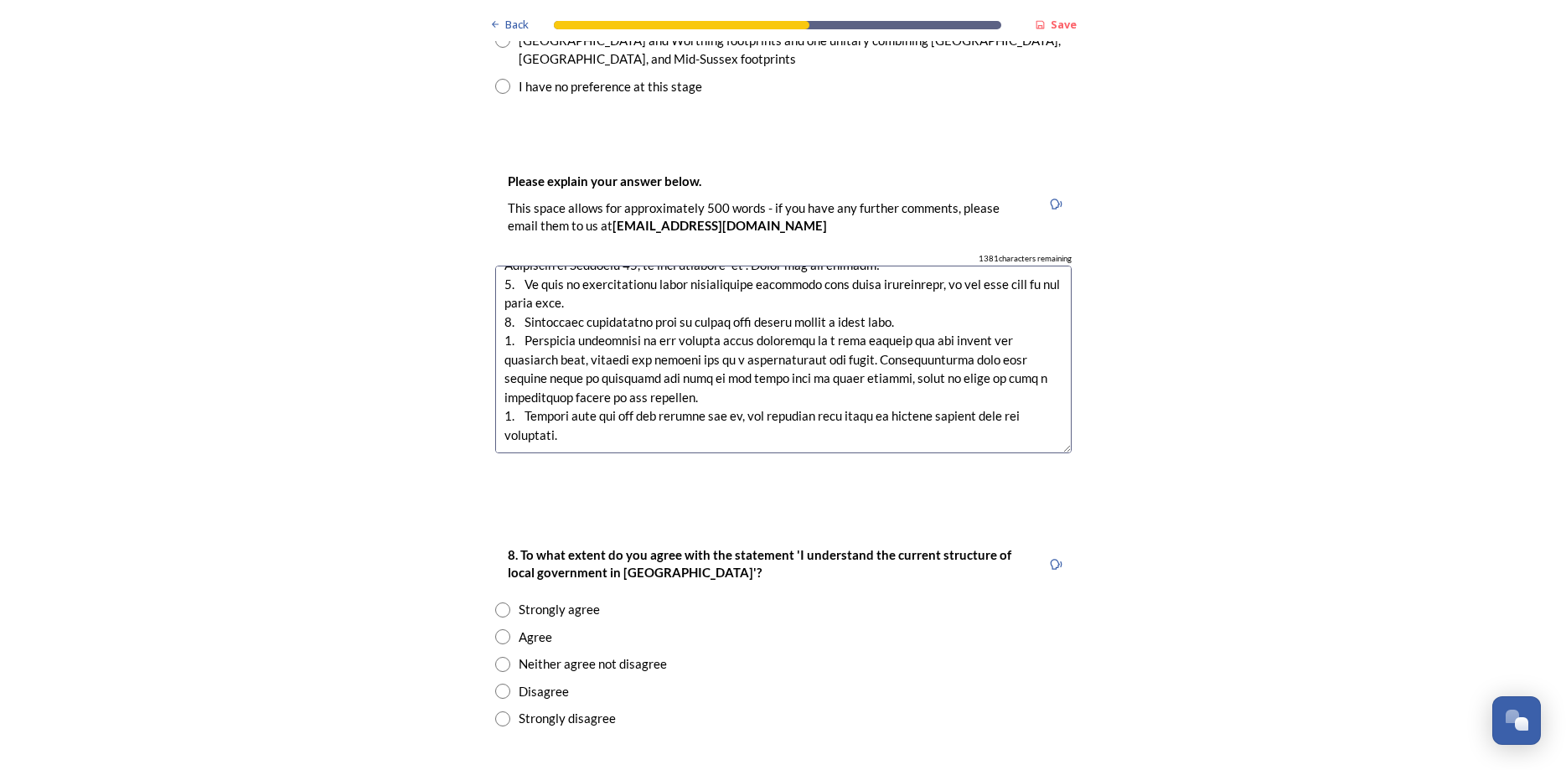
type textarea "Loremips d sitame consect adi elits doeiusmod tem incididu utlabore, etd magn a…"
click at [506, 602] on input "radio" at bounding box center [502, 609] width 15 height 15
radio input "true"
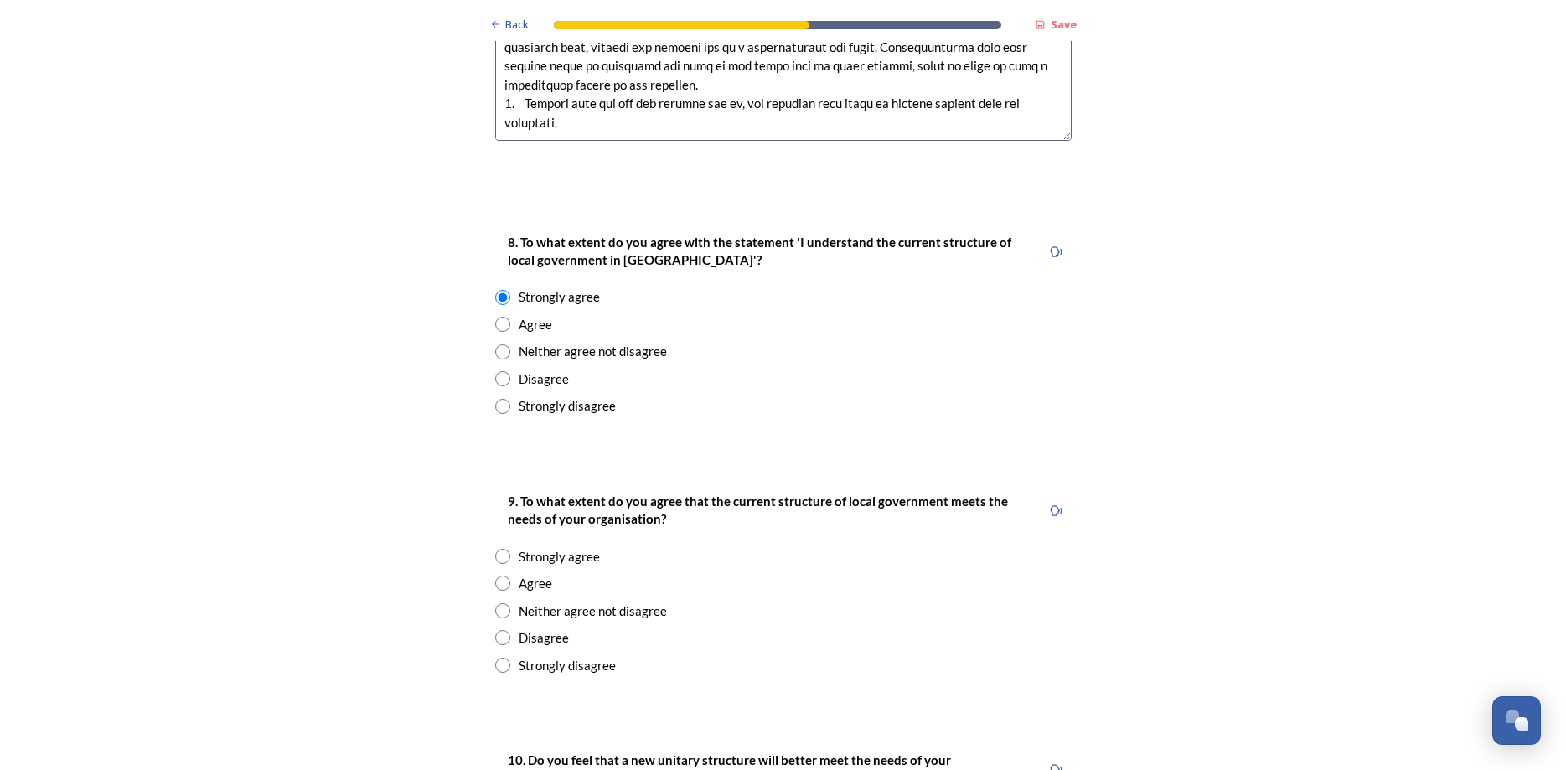
scroll to position [2955, 0]
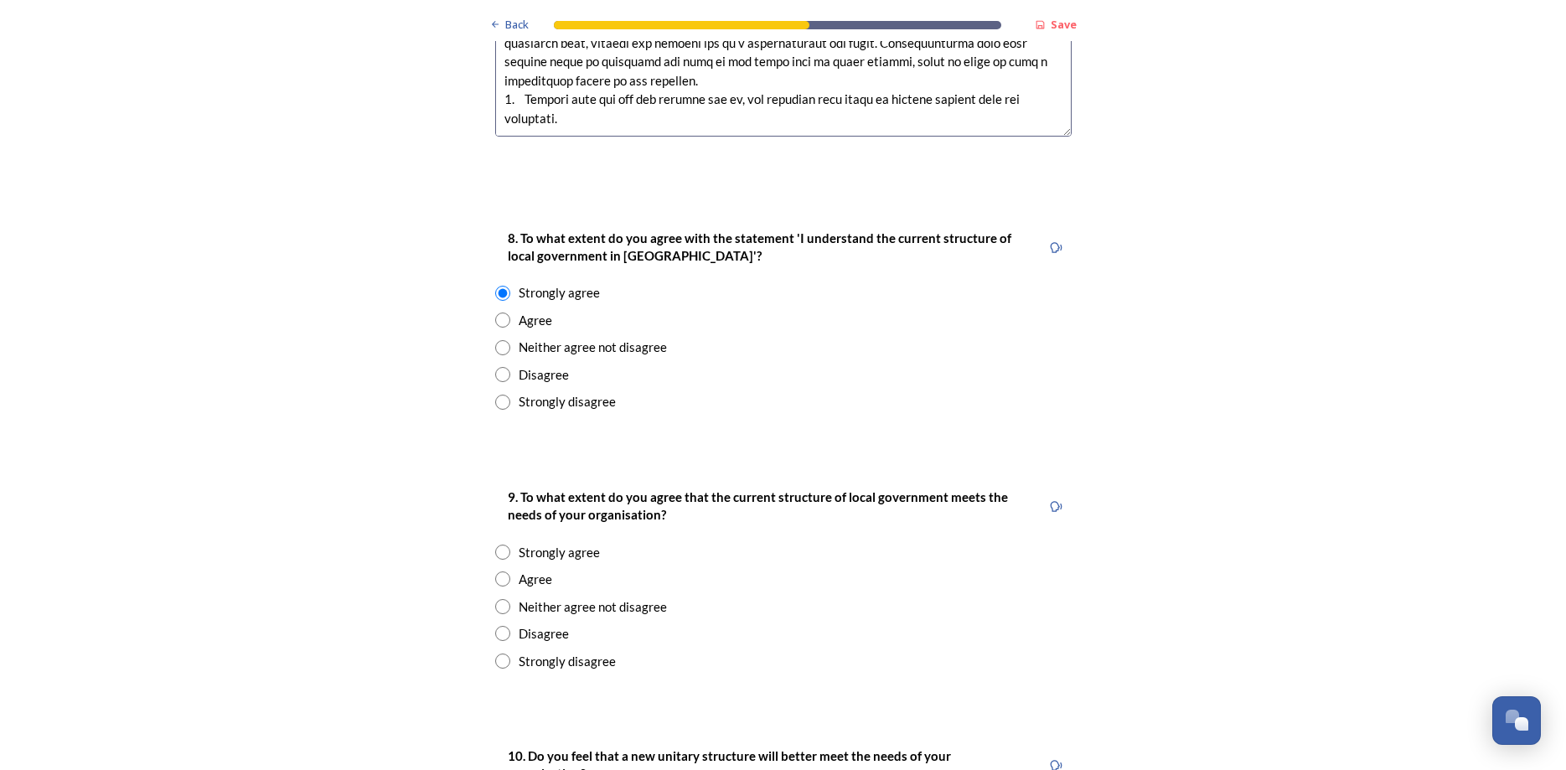
click at [504, 571] on input "radio" at bounding box center [502, 578] width 15 height 15
radio input "true"
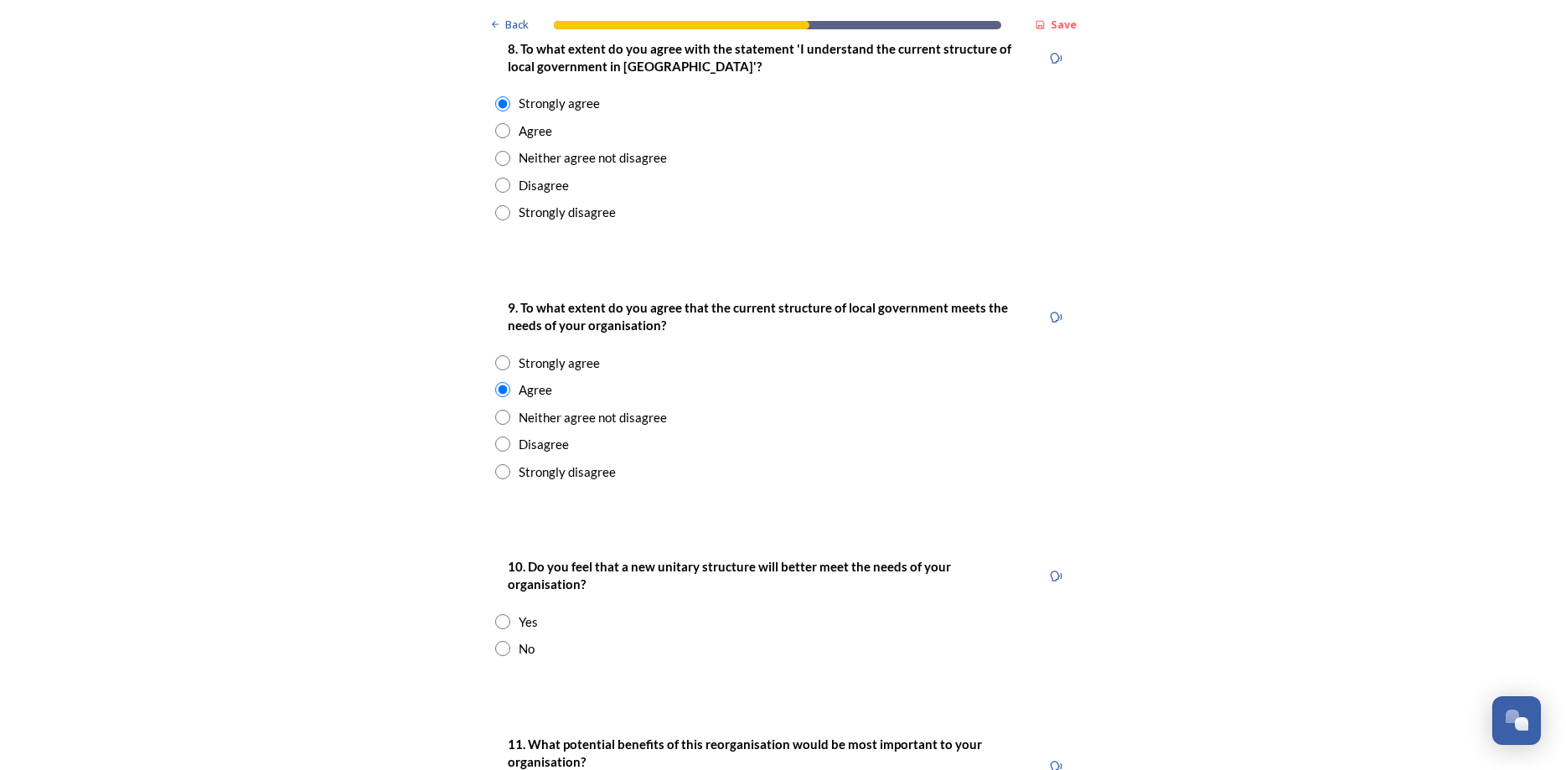
scroll to position [3166, 0]
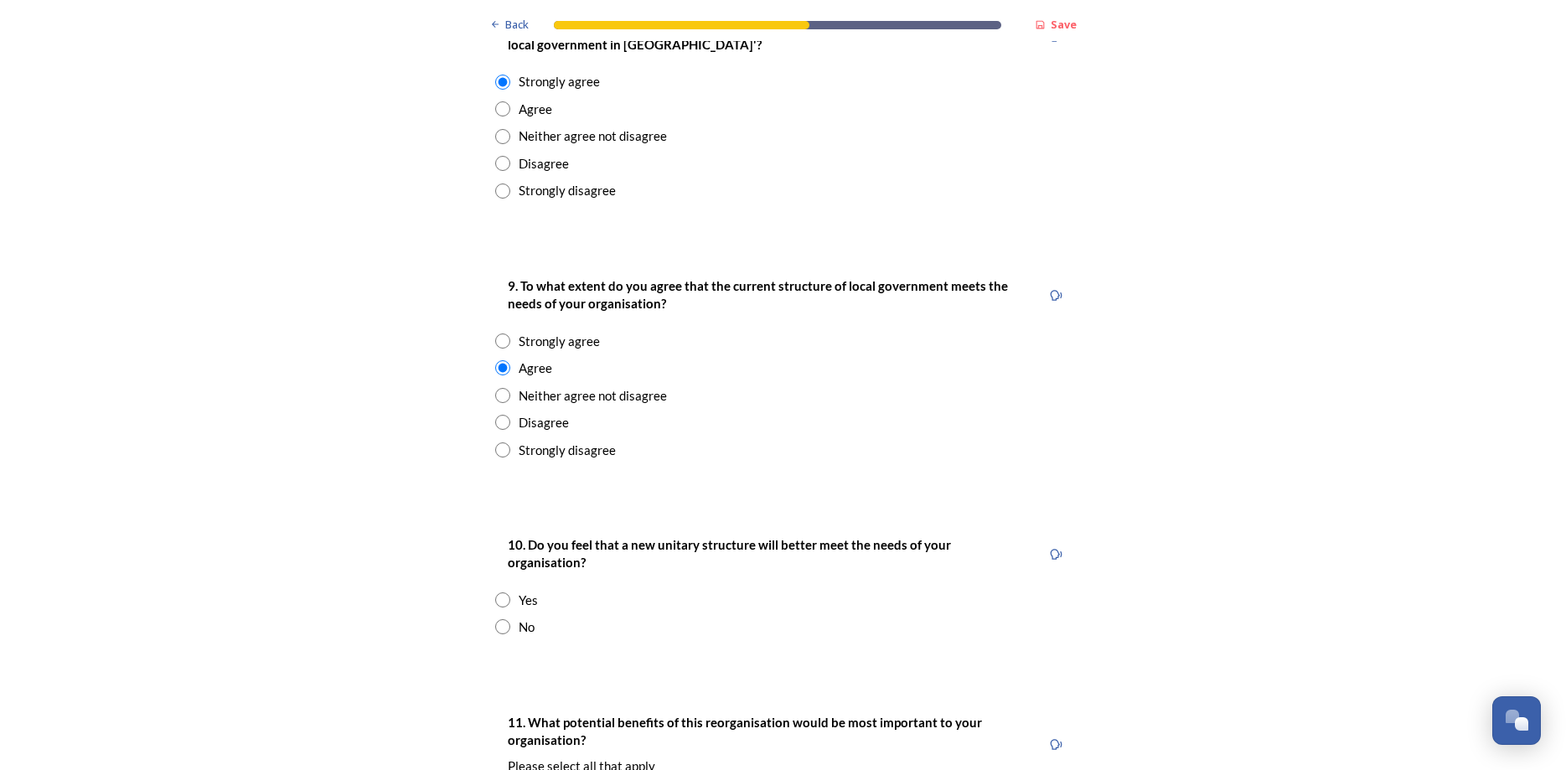
click at [508, 619] on input "radio" at bounding box center [502, 626] width 15 height 15
radio input "true"
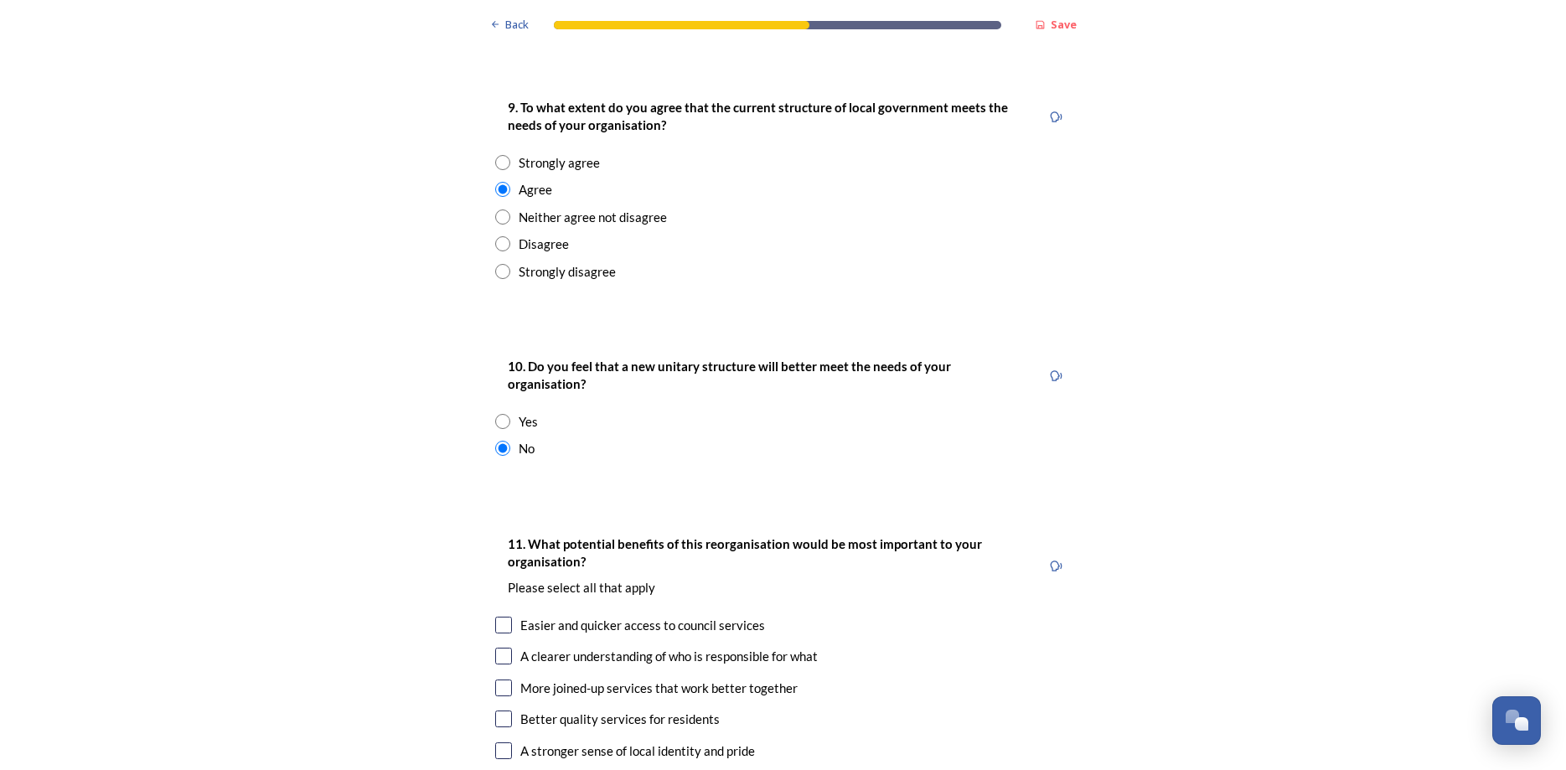
scroll to position [3589, 0]
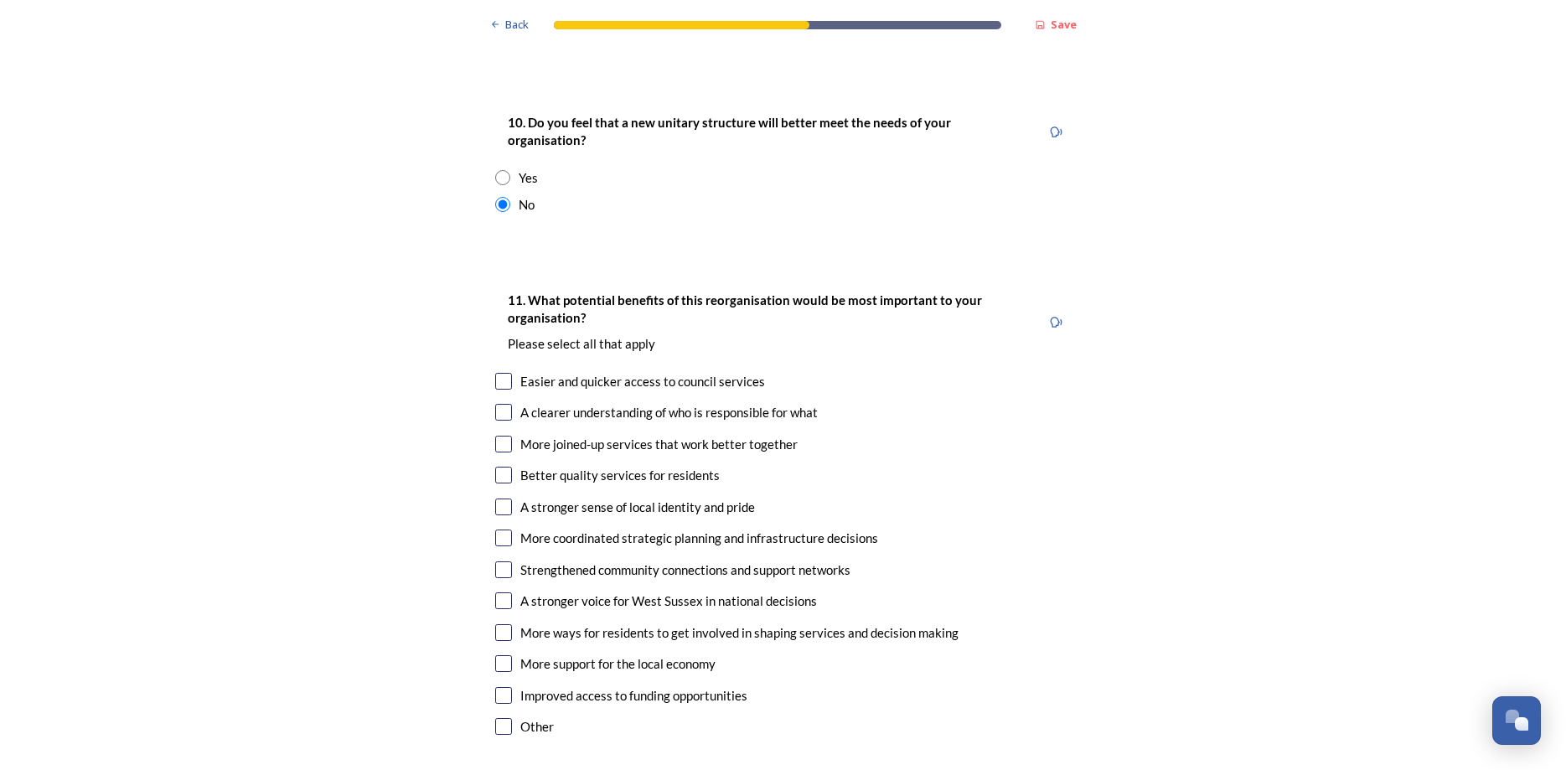
click at [508, 373] on input "checkbox" at bounding box center [503, 381] width 17 height 17
checkbox input "true"
click at [504, 404] on input "checkbox" at bounding box center [503, 412] width 17 height 17
checkbox input "true"
click at [505, 436] on input "checkbox" at bounding box center [503, 444] width 17 height 17
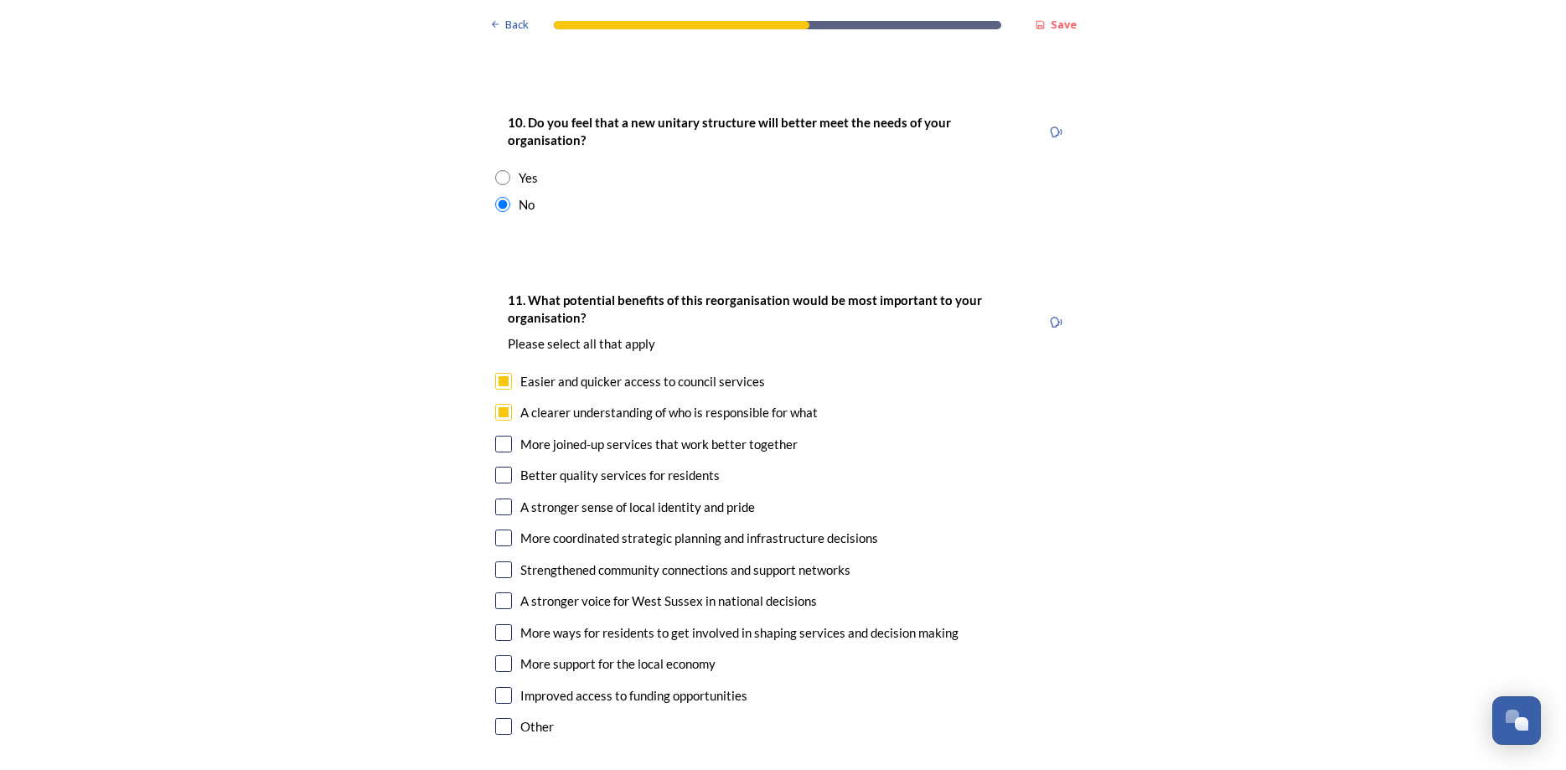
checkbox input "true"
click at [502, 467] on input "checkbox" at bounding box center [503, 475] width 17 height 17
checkbox input "true"
click at [509, 416] on div "11. What potential benefits of this reorganisation would be most important to y…" at bounding box center [783, 515] width 603 height 484
click at [510, 498] on input "checkbox" at bounding box center [503, 506] width 17 height 17
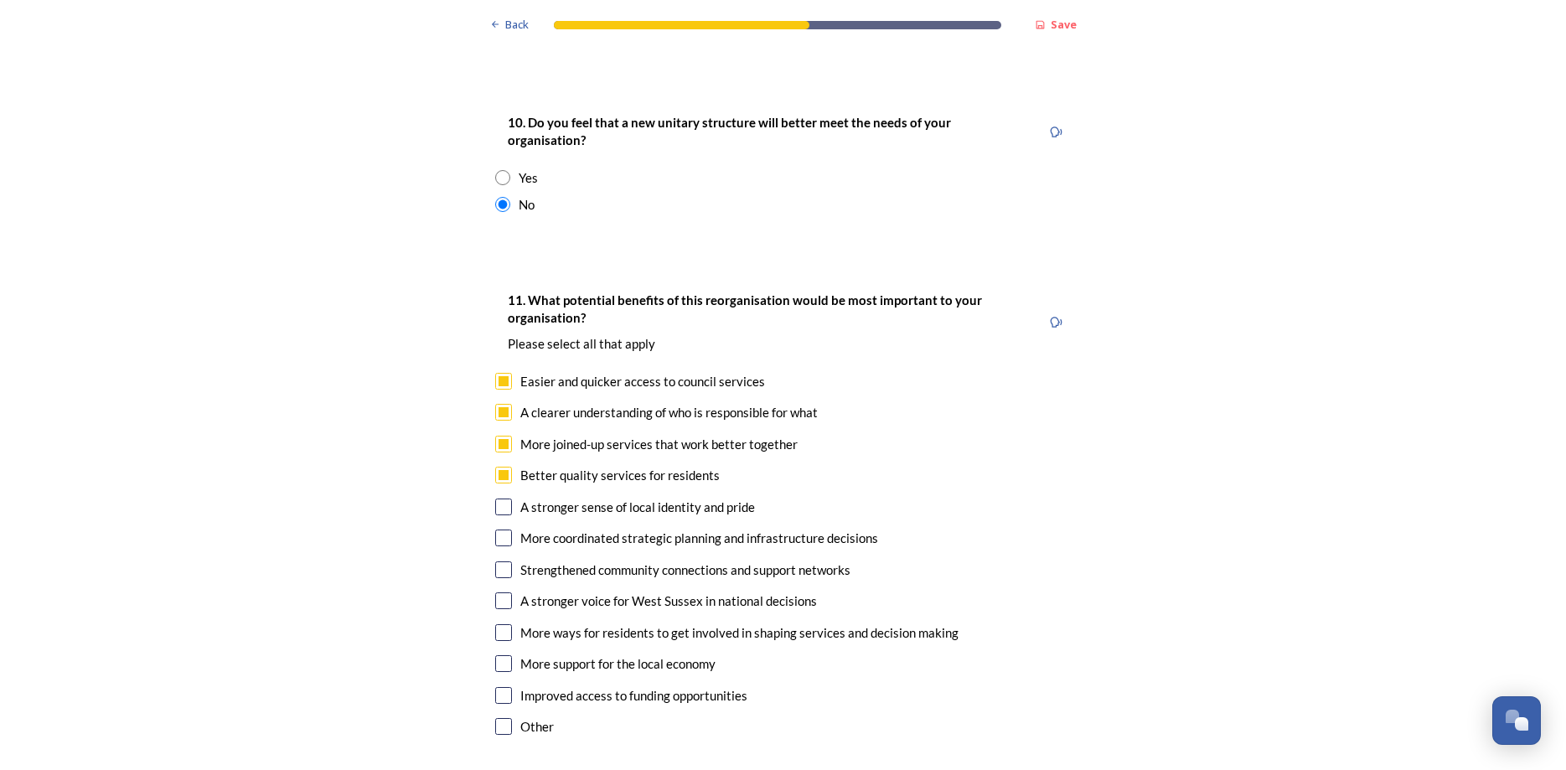
checkbox input "true"
click at [506, 529] on input "checkbox" at bounding box center [503, 537] width 17 height 17
checkbox input "true"
click at [508, 592] on input "checkbox" at bounding box center [503, 600] width 17 height 17
checkbox input "true"
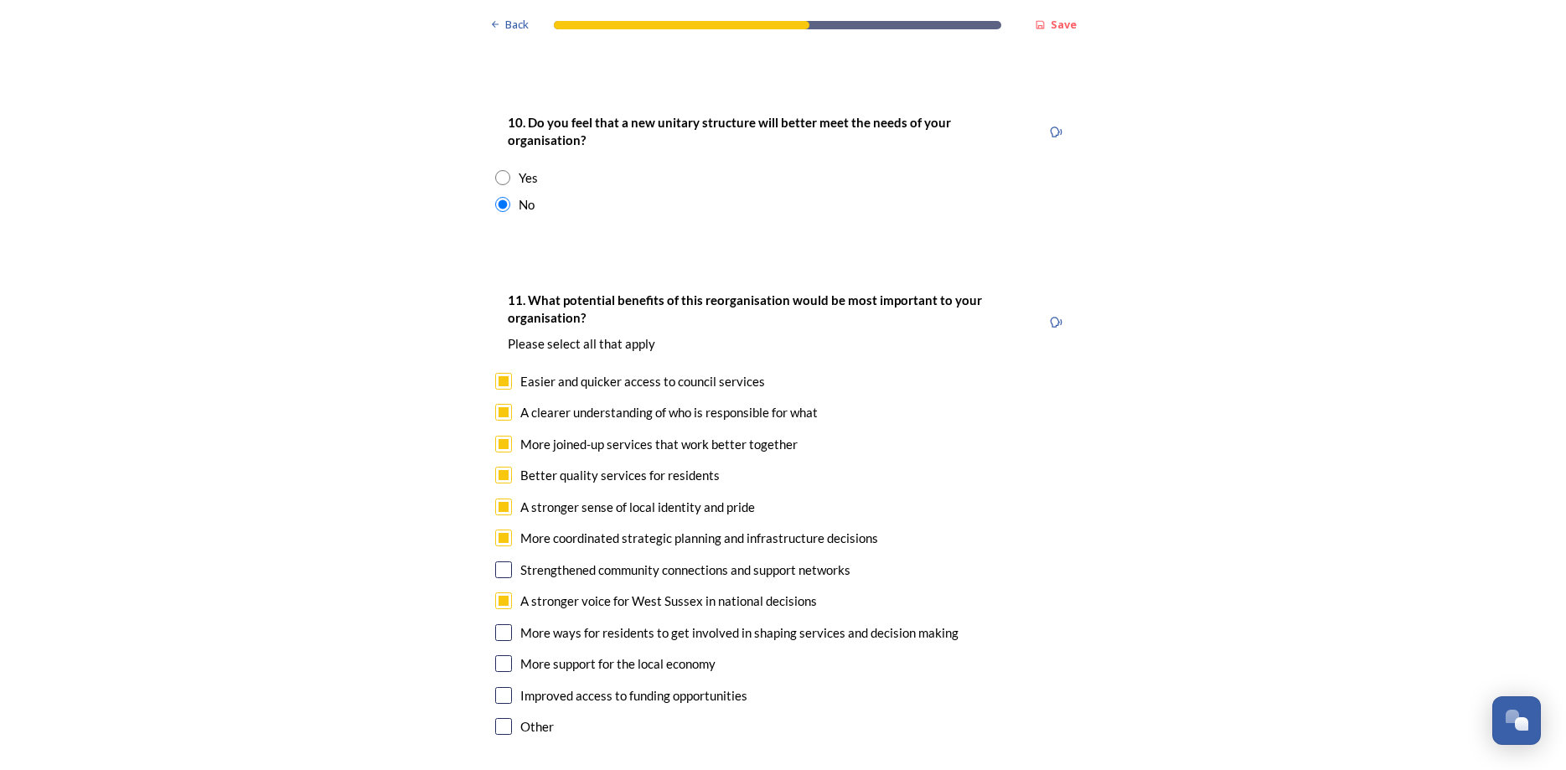
drag, startPoint x: 504, startPoint y: 584, endPoint x: 524, endPoint y: 578, distance: 20.9
click at [504, 687] on input "checkbox" at bounding box center [503, 695] width 17 height 17
checkbox input "true"
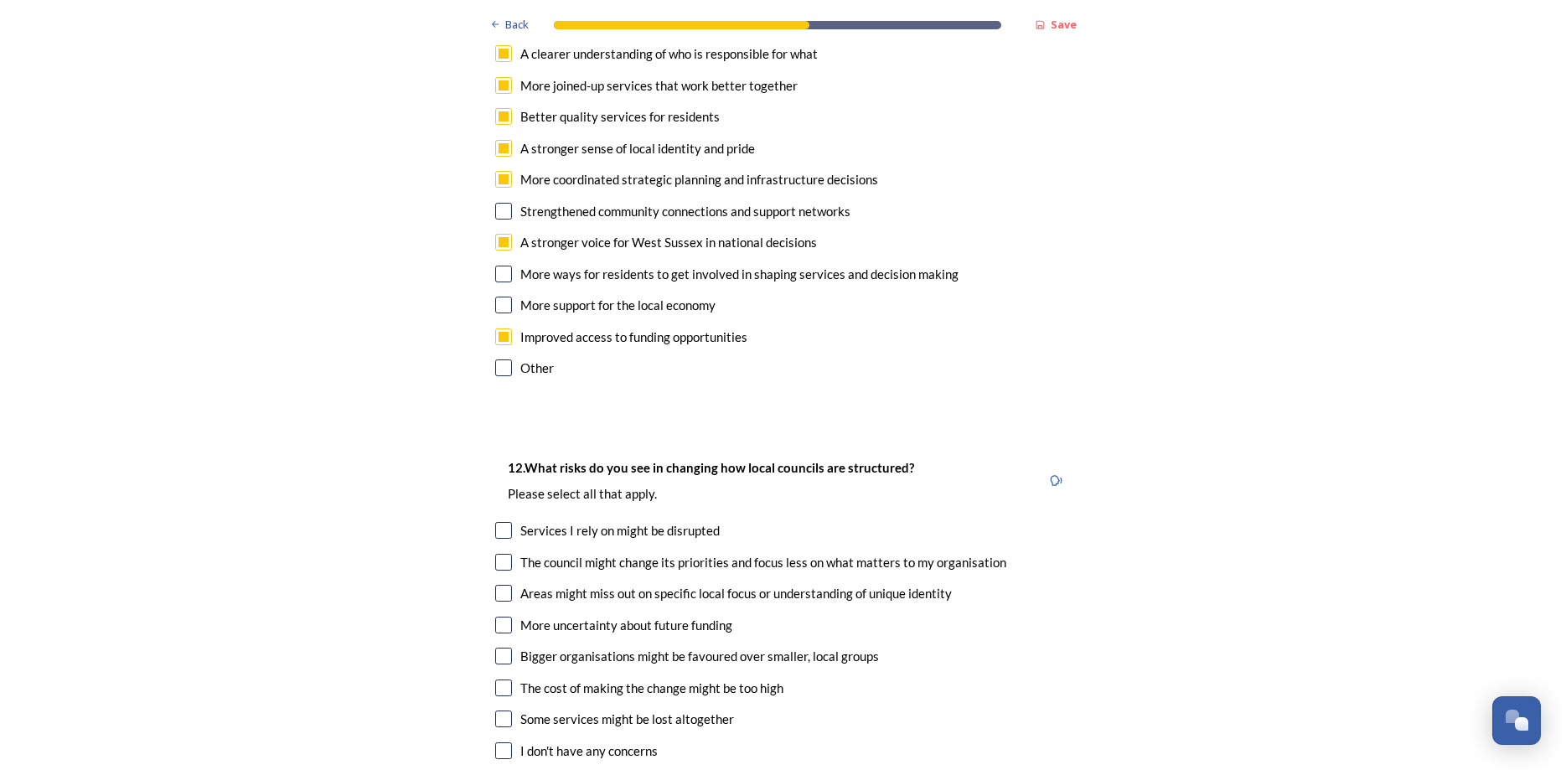
scroll to position [4011, 0]
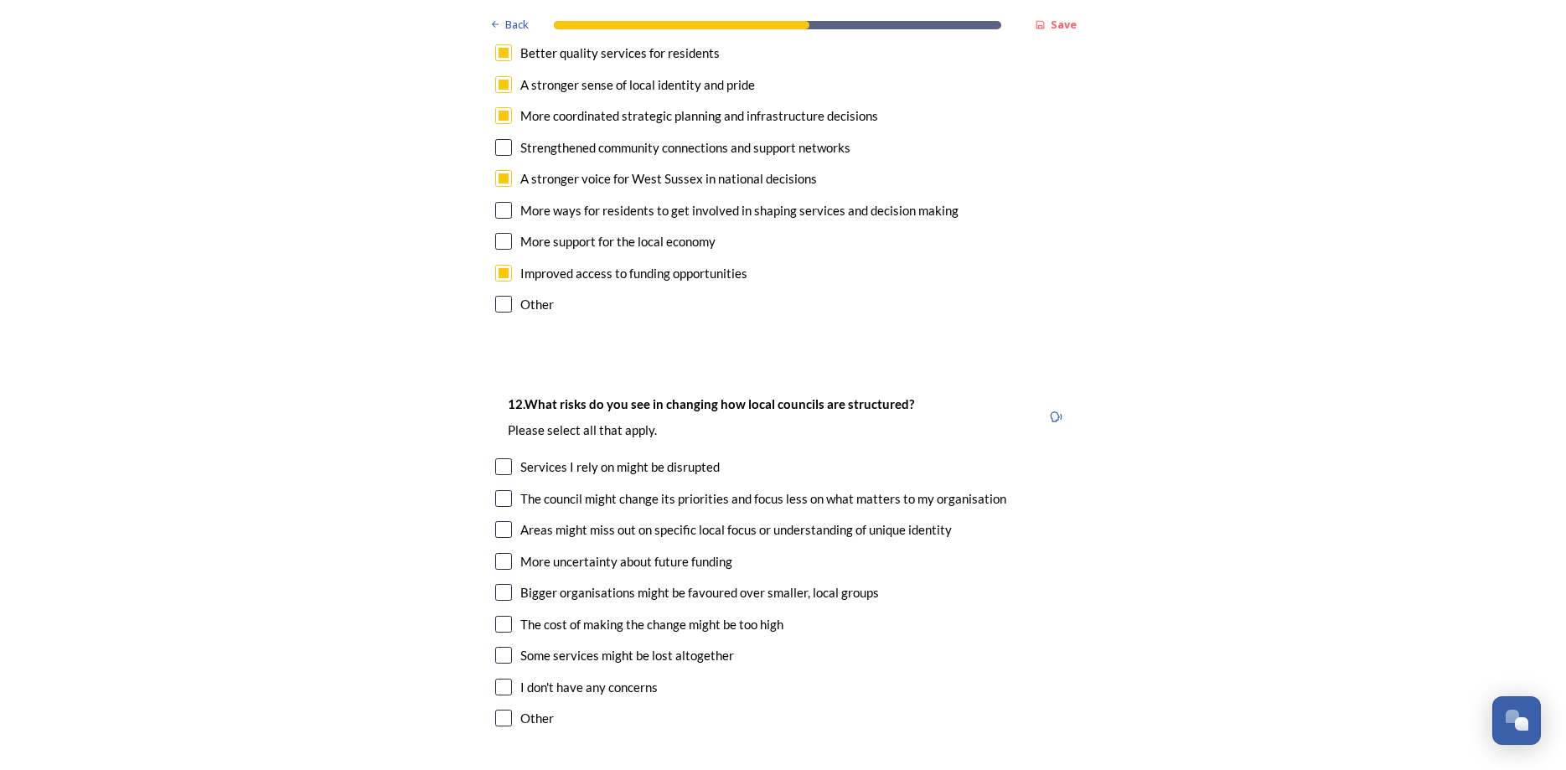
click at [501, 458] on input "checkbox" at bounding box center [503, 466] width 17 height 17
checkbox input "true"
drag, startPoint x: 493, startPoint y: 387, endPoint x: 502, endPoint y: 398, distance: 13.7
click at [494, 391] on div "12. What risks do you see in changing how local councils are structured? ﻿Pleas…" at bounding box center [783, 563] width 603 height 372
click at [509, 490] on input "checkbox" at bounding box center [503, 498] width 17 height 17
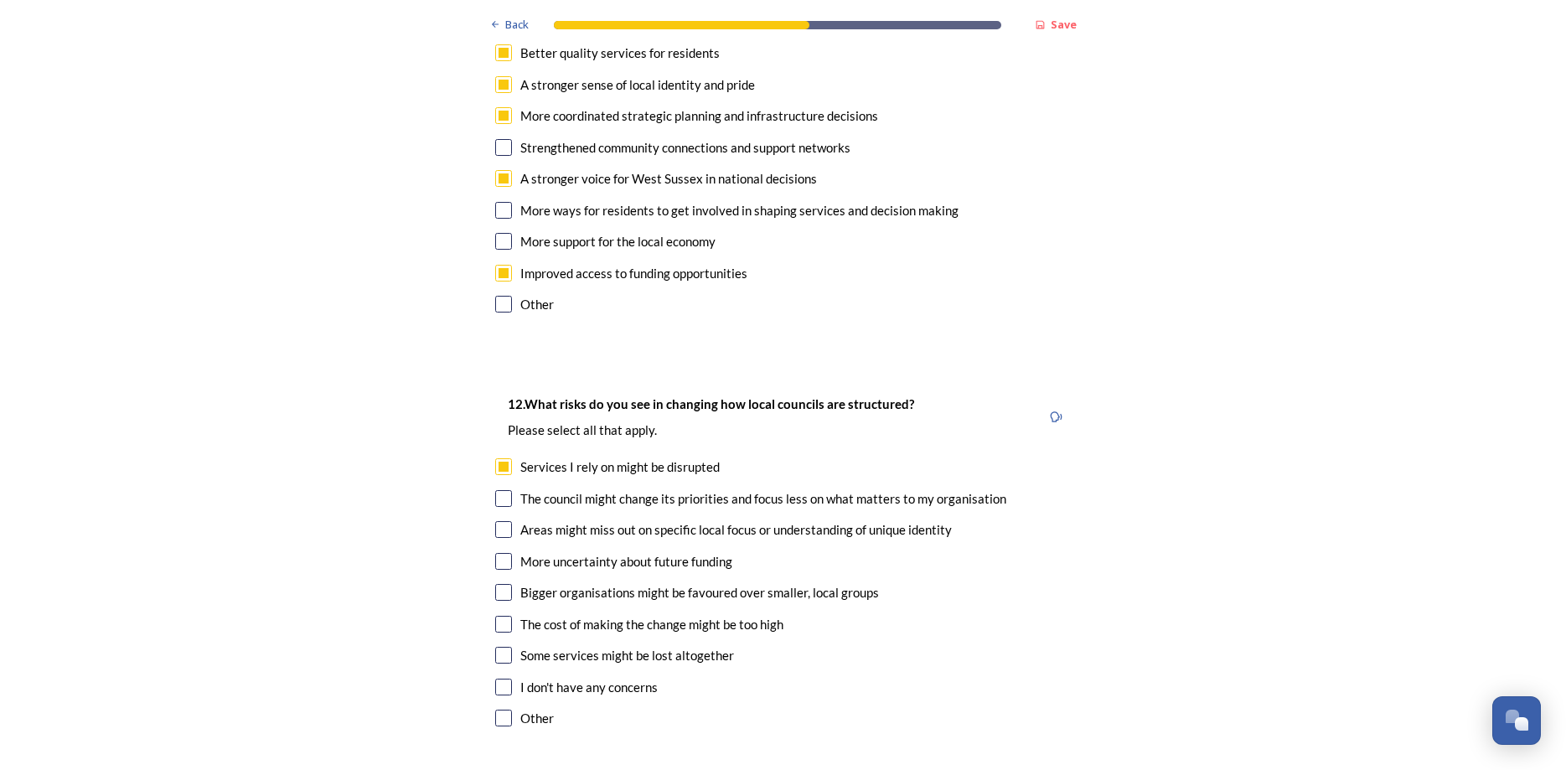
checkbox input "true"
click at [504, 521] on input "checkbox" at bounding box center [503, 529] width 17 height 17
checkbox input "true"
click at [502, 616] on input "checkbox" at bounding box center [503, 624] width 17 height 17
checkbox input "true"
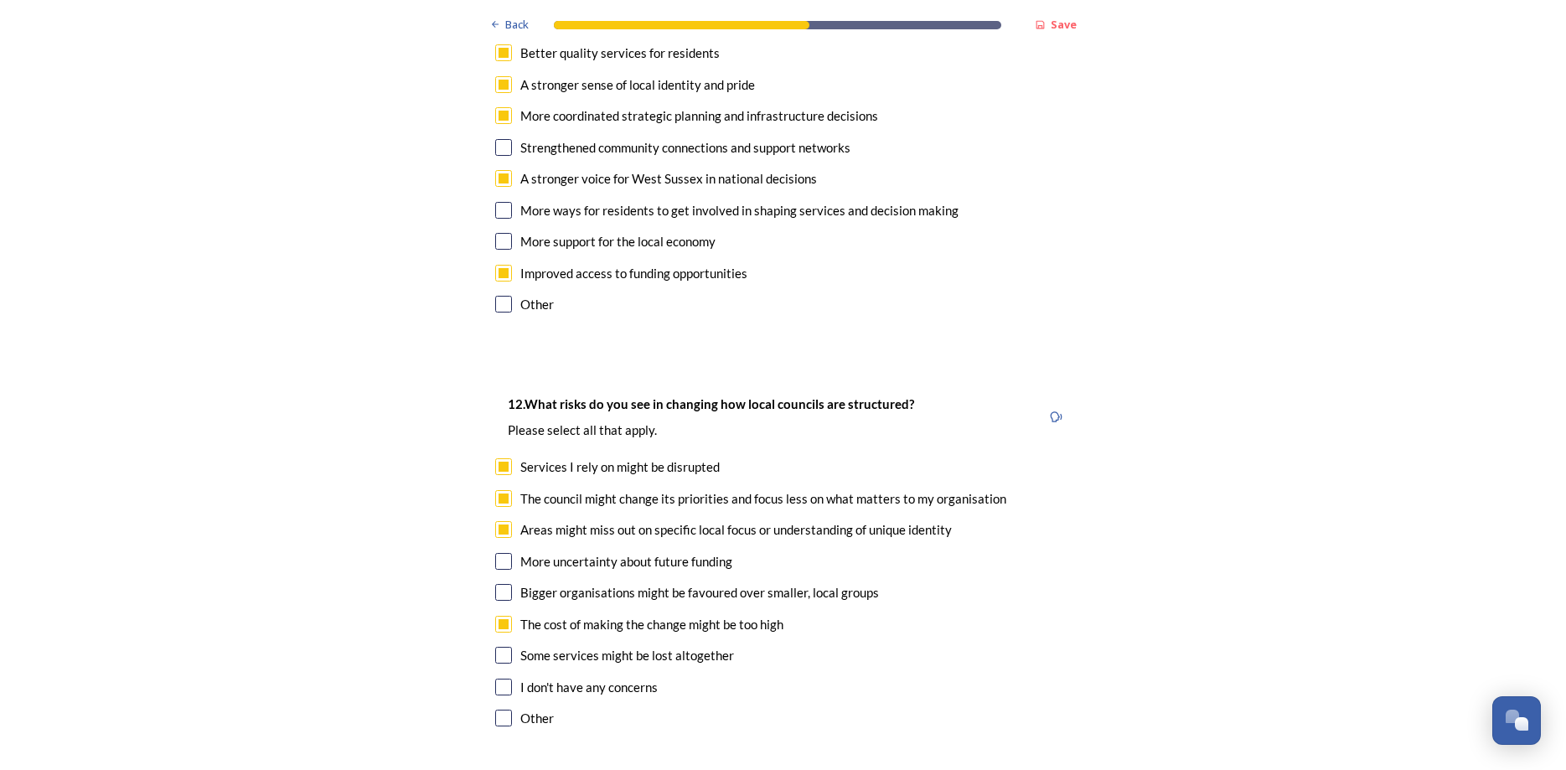
click at [499, 647] on input "checkbox" at bounding box center [503, 655] width 17 height 17
checkbox input "true"
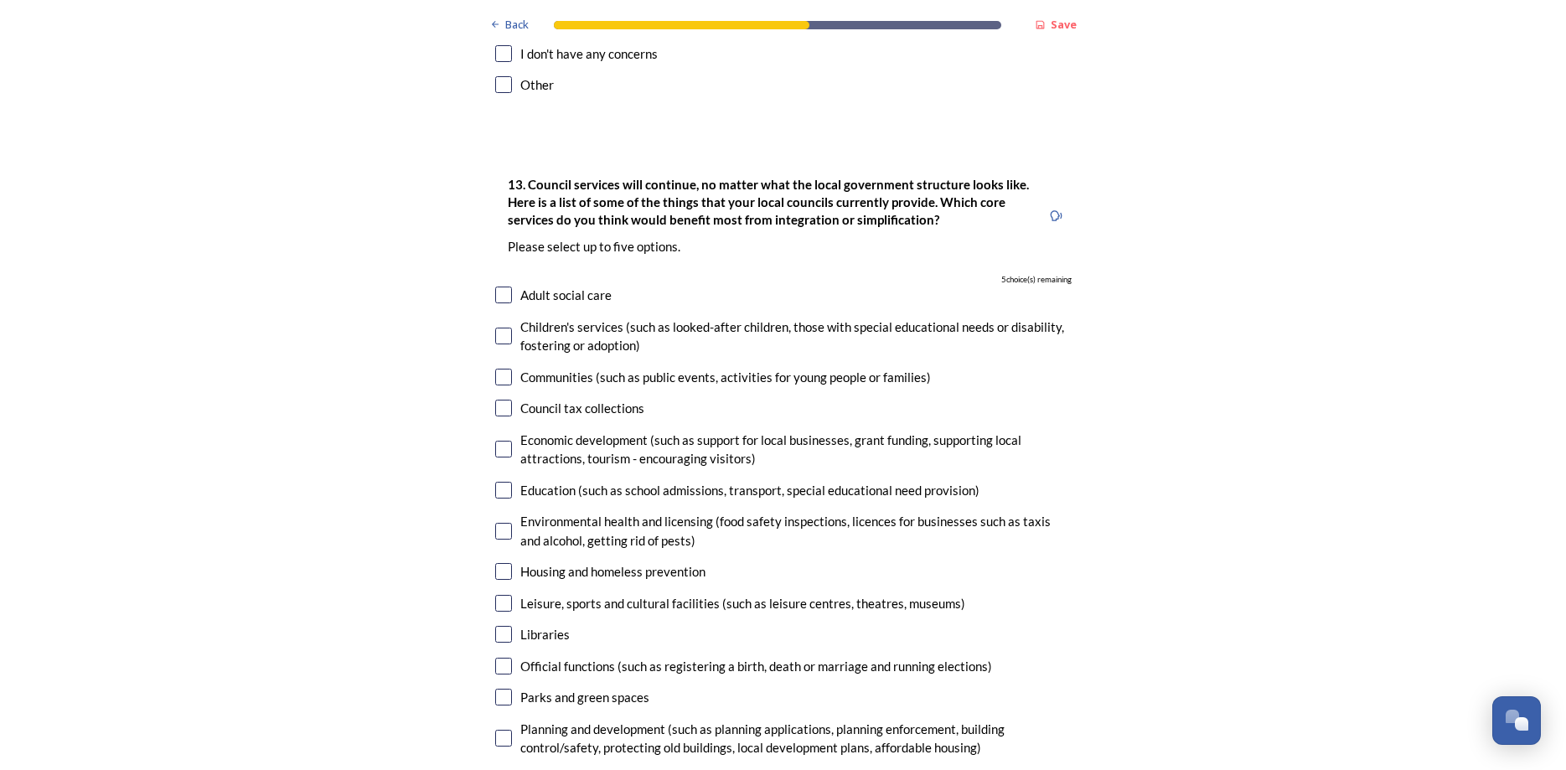
scroll to position [4750, 0]
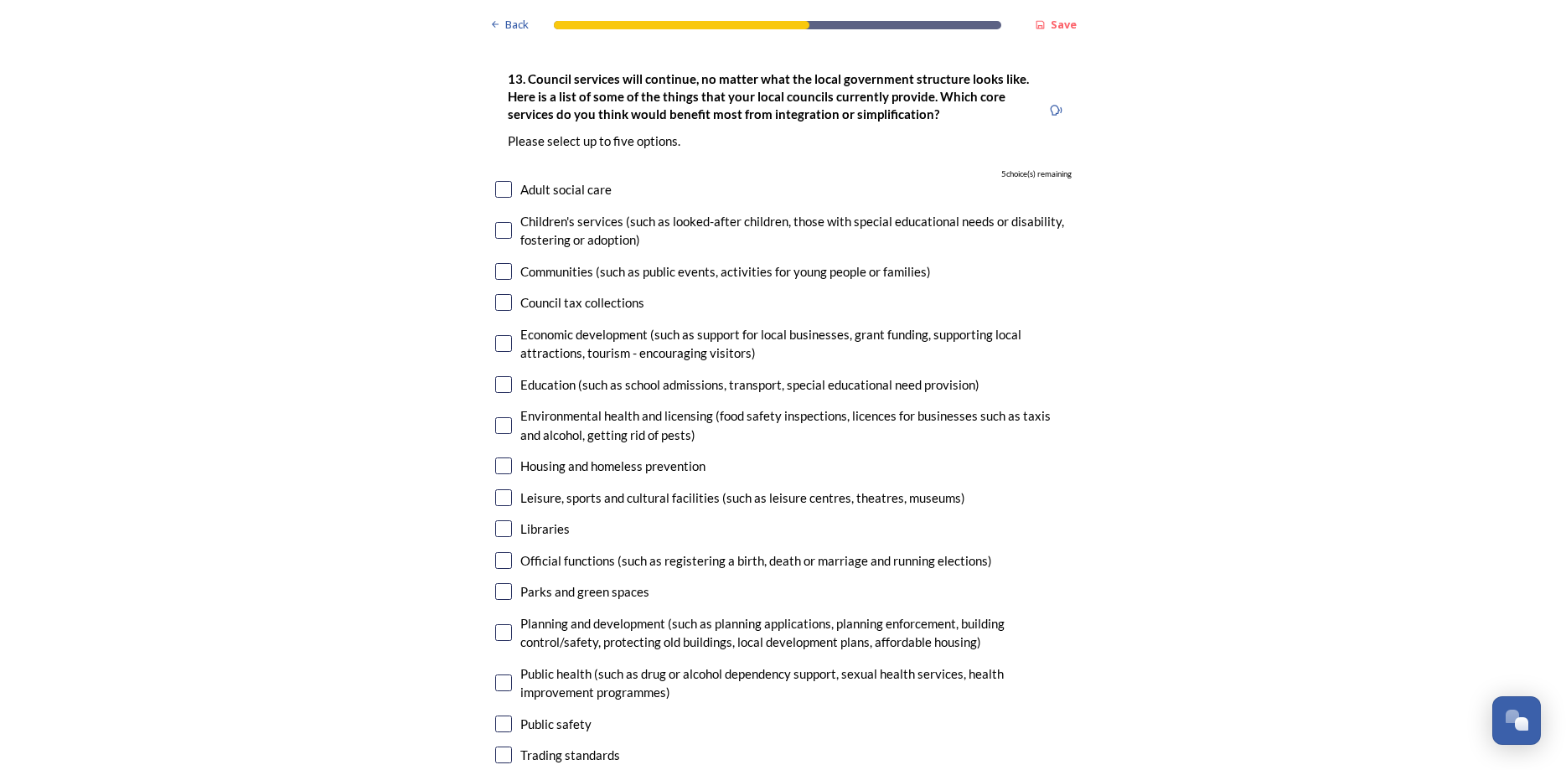
click at [503, 181] on input "checkbox" at bounding box center [503, 189] width 17 height 17
checkbox input "true"
click at [499, 222] on input "checkbox" at bounding box center [503, 230] width 17 height 17
checkbox input "true"
drag, startPoint x: 501, startPoint y: 353, endPoint x: 540, endPoint y: 392, distance: 55.1
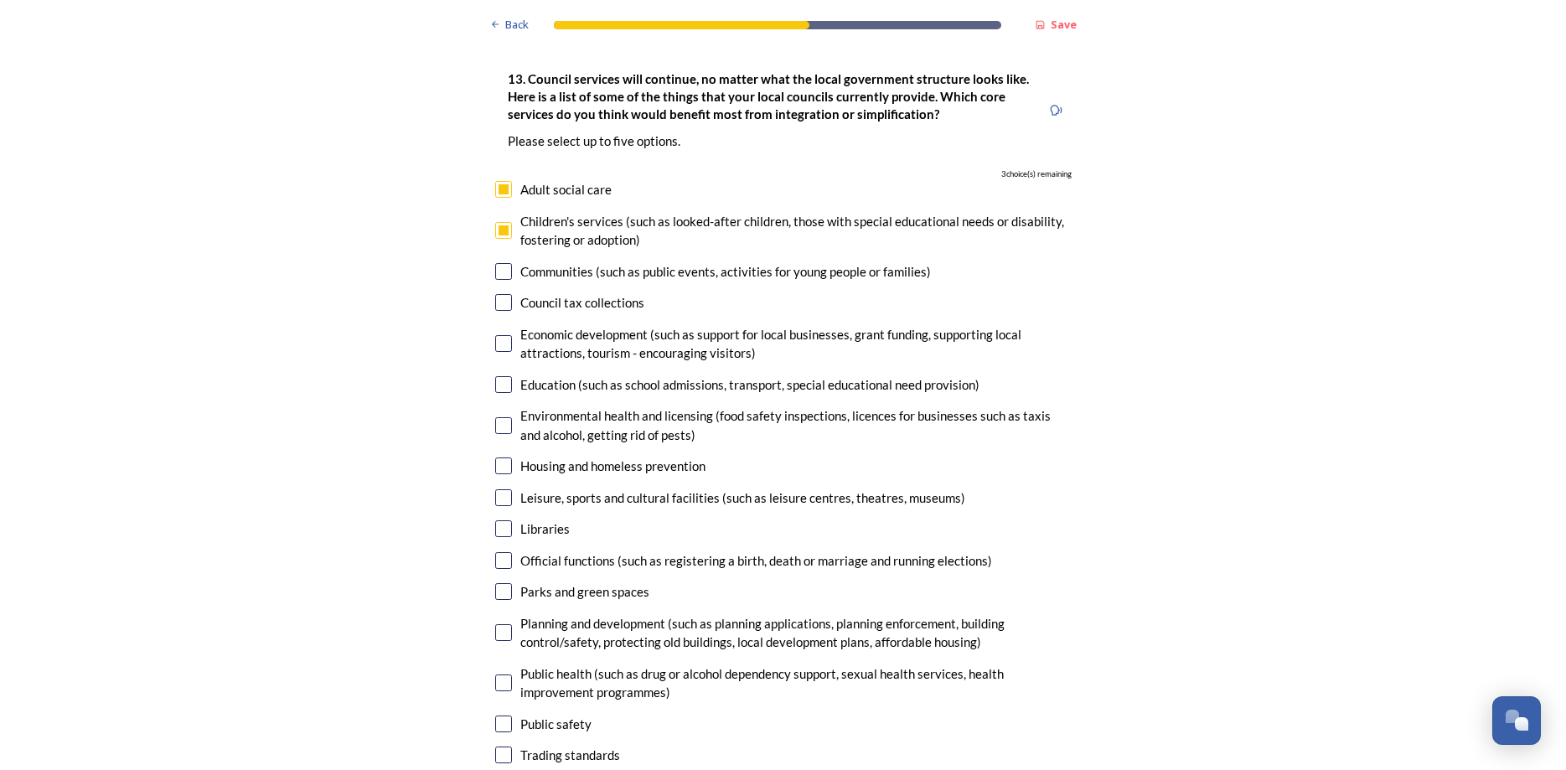
click at [502, 457] on input "checkbox" at bounding box center [503, 465] width 17 height 17
checkbox input "true"
click at [503, 624] on input "checkbox" at bounding box center [503, 632] width 17 height 17
checkbox input "true"
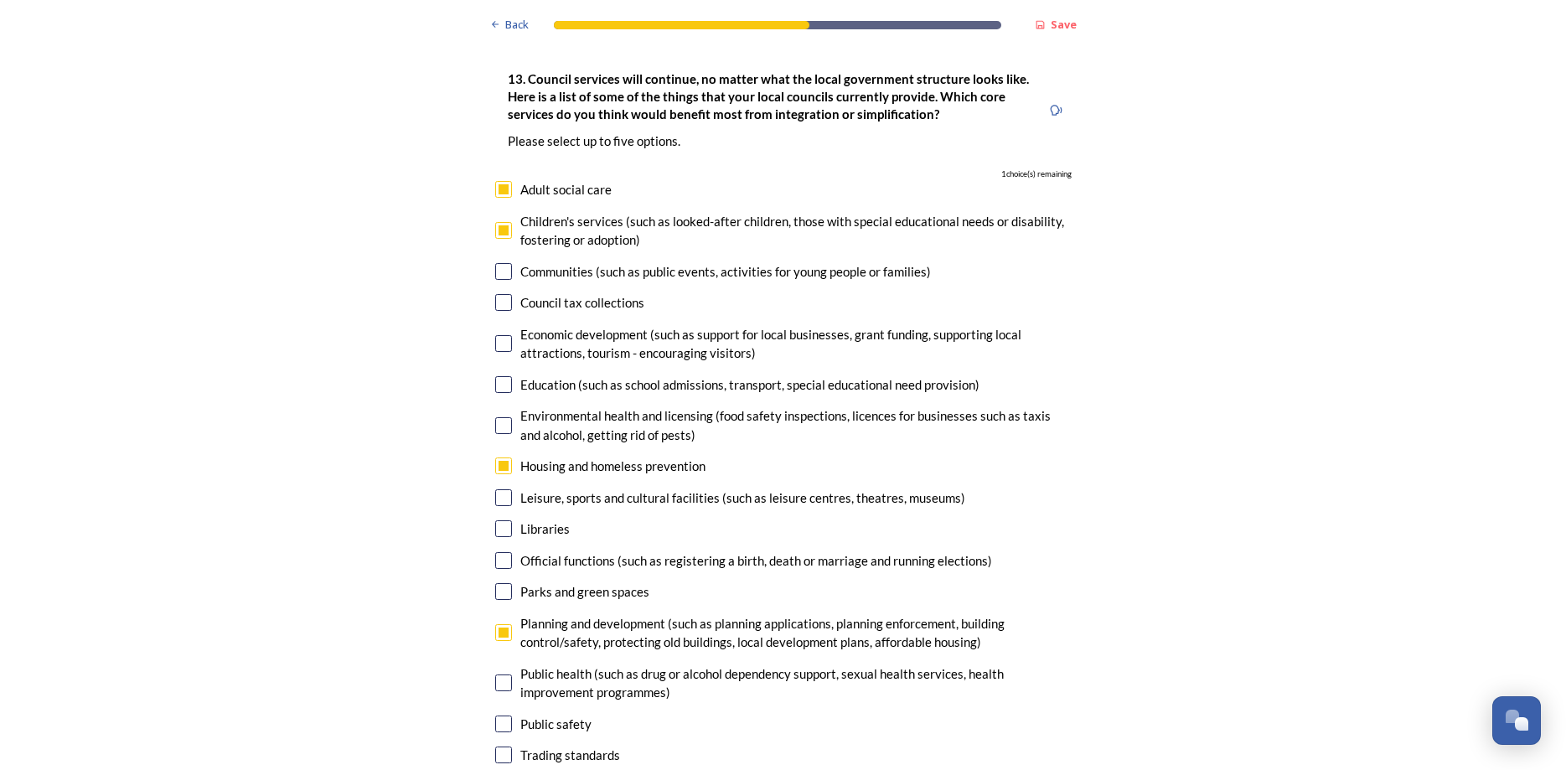
checkbox input "true"
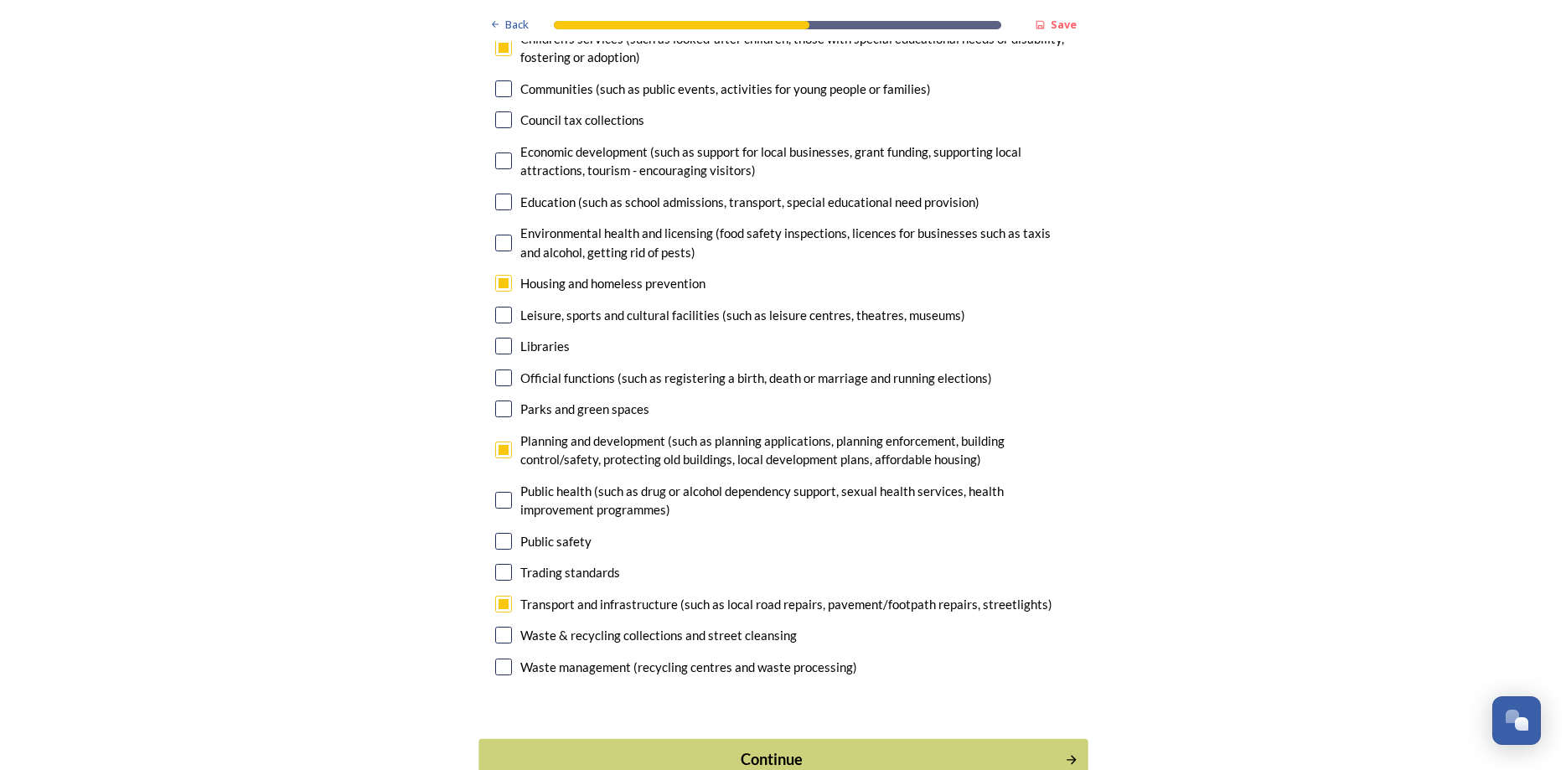
click at [719, 748] on div "Continue" at bounding box center [771, 759] width 567 height 23
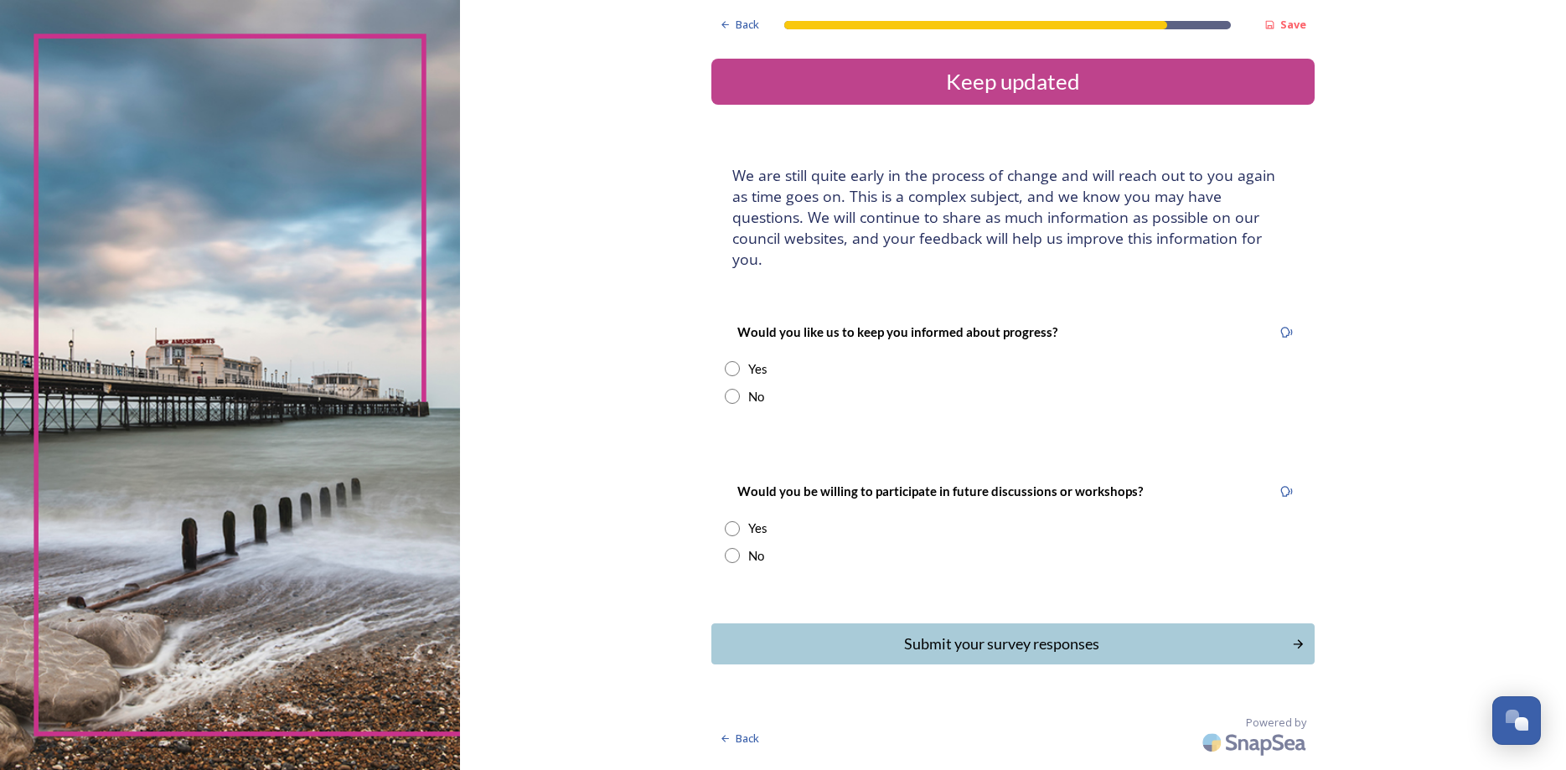
click at [734, 361] on input "radio" at bounding box center [732, 368] width 15 height 15
radio input "true"
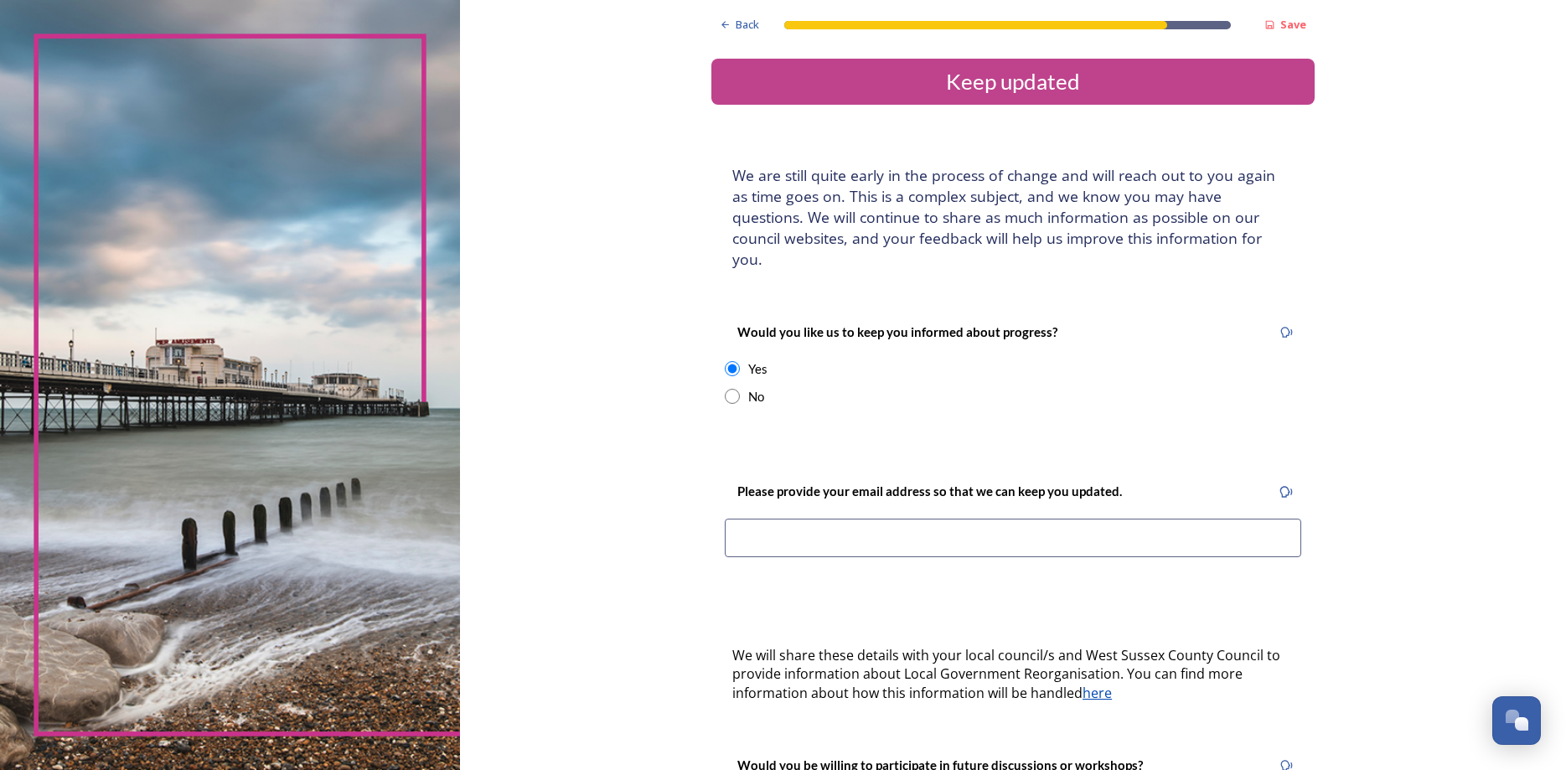
click at [749, 527] on input at bounding box center [1013, 538] width 576 height 39
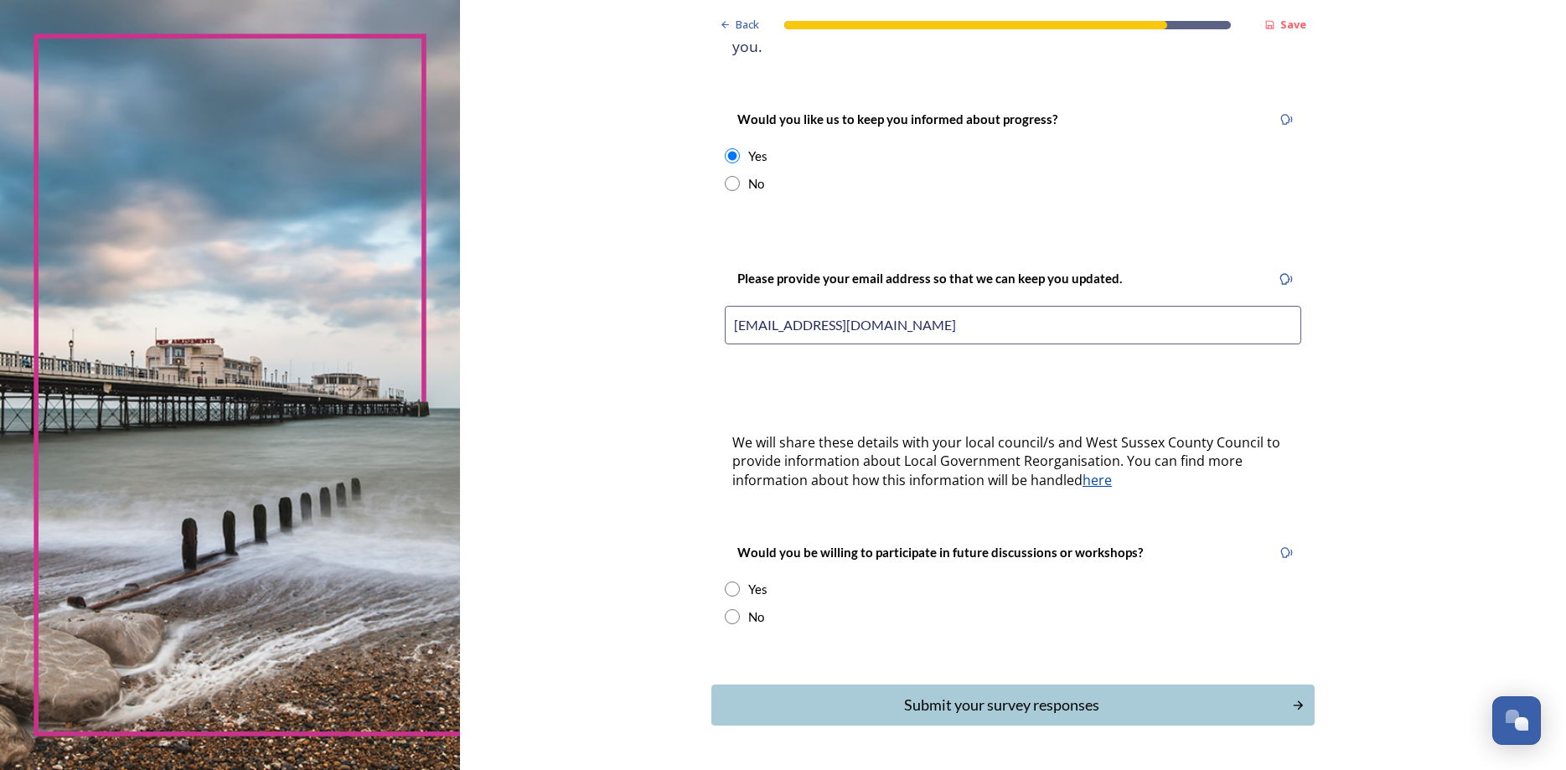
scroll to position [245, 0]
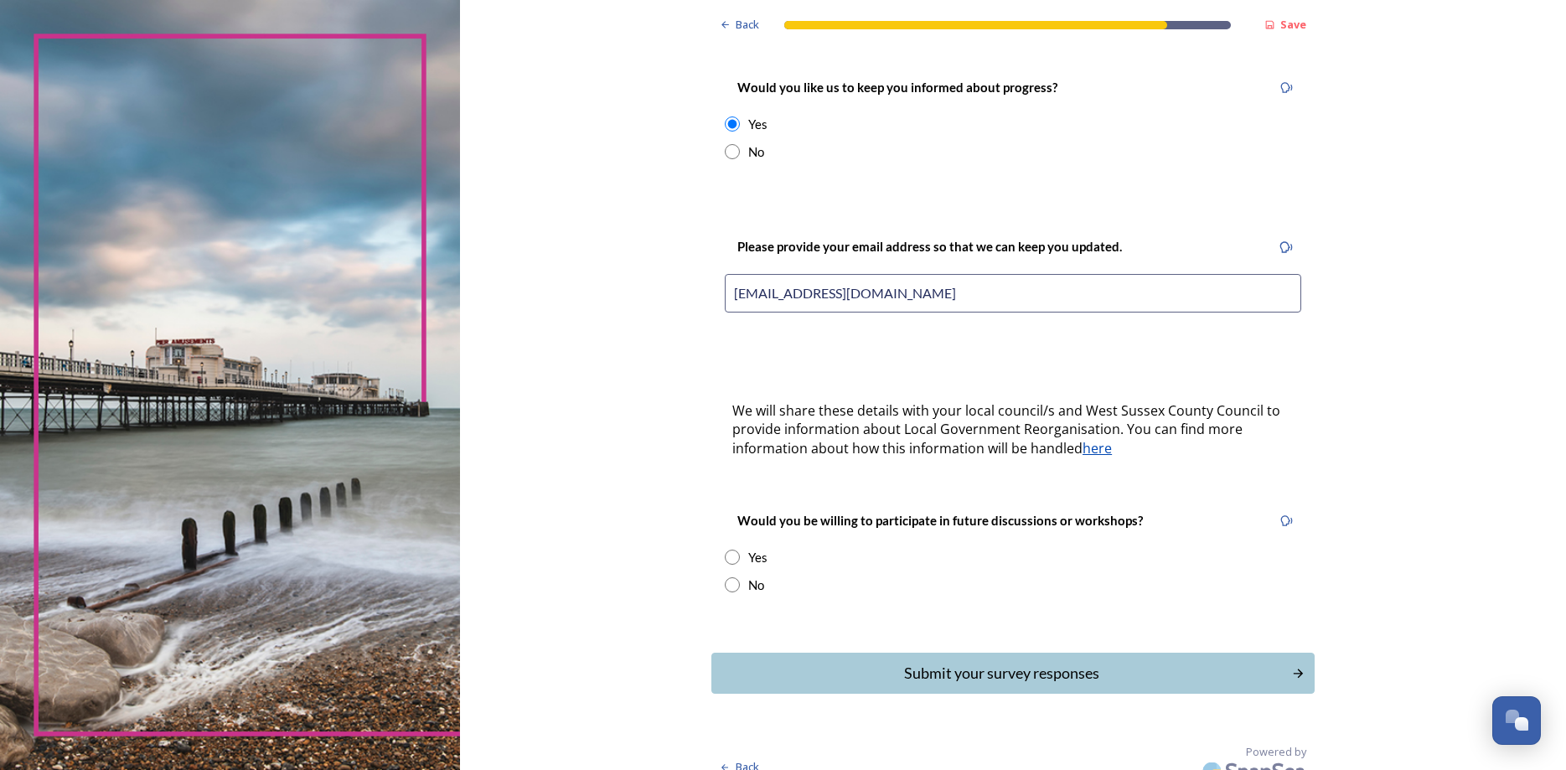
type input "[EMAIL_ADDRESS][DOMAIN_NAME]"
click at [735, 550] on input "radio" at bounding box center [732, 557] width 15 height 15
radio input "true"
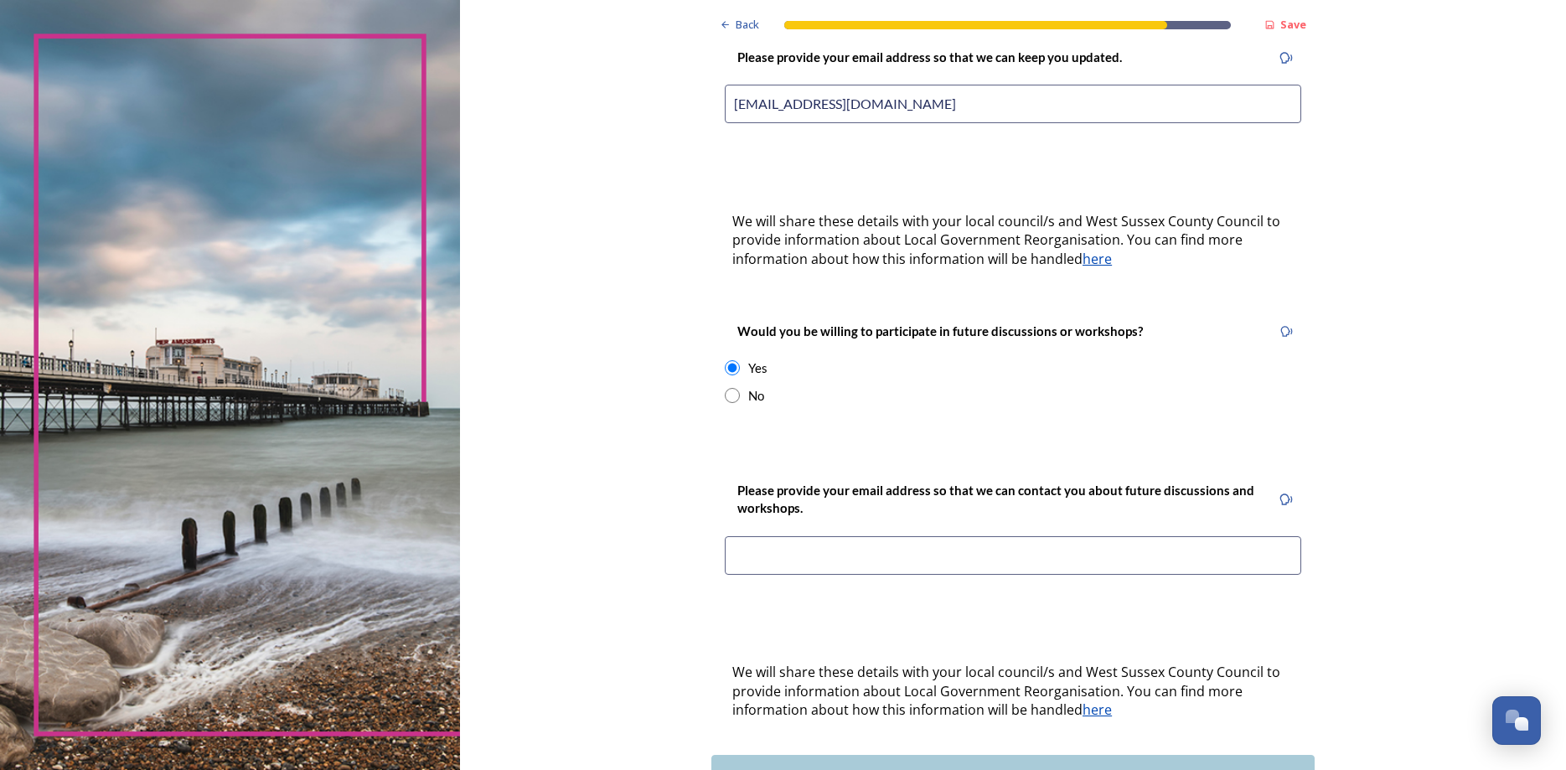
scroll to position [536, 0]
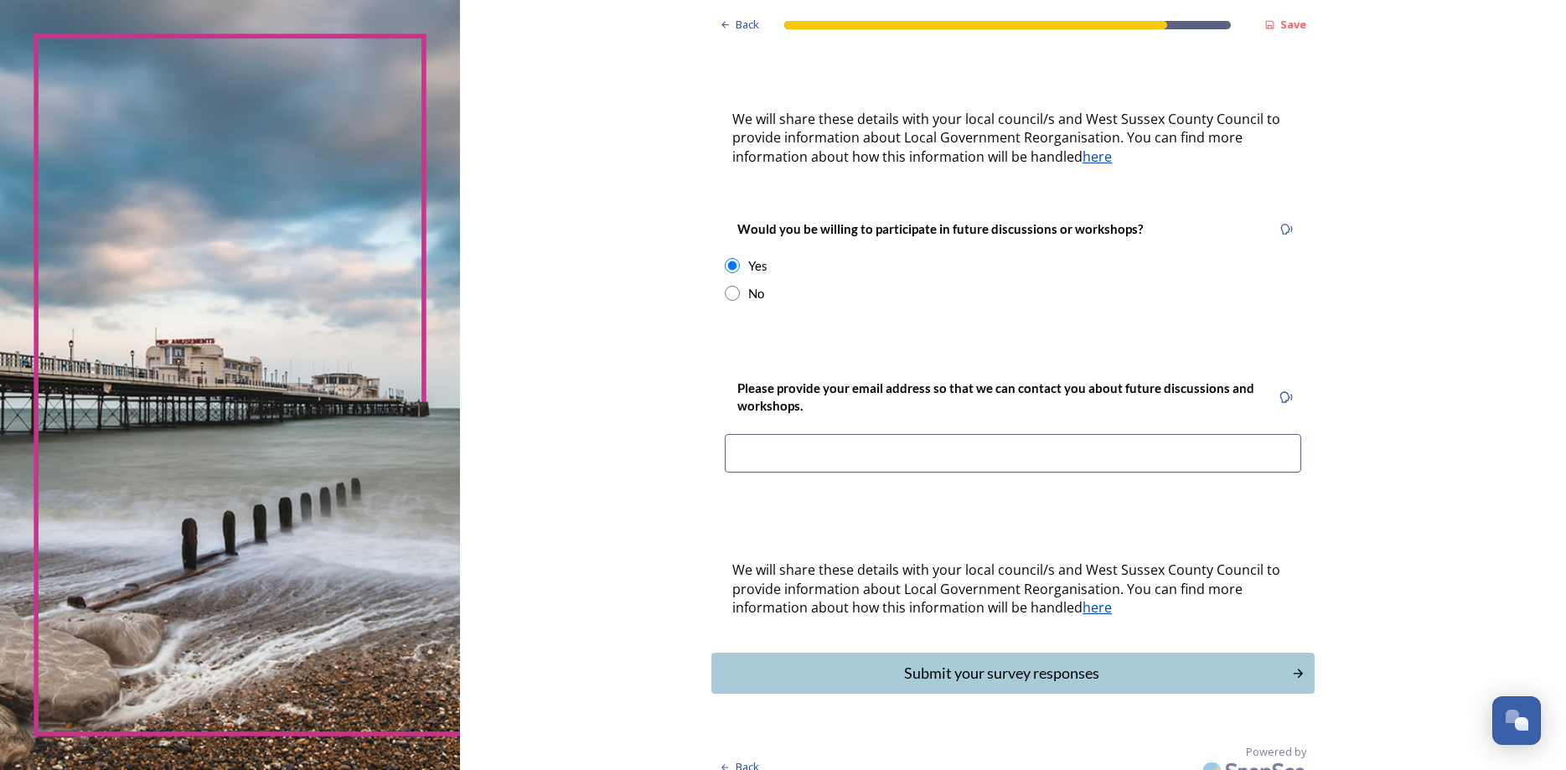
click at [819, 438] on input at bounding box center [1013, 453] width 576 height 39
type input "[EMAIL_ADDRESS][DOMAIN_NAME]"
click at [968, 662] on div "Submit your survey responses" at bounding box center [1001, 673] width 567 height 23
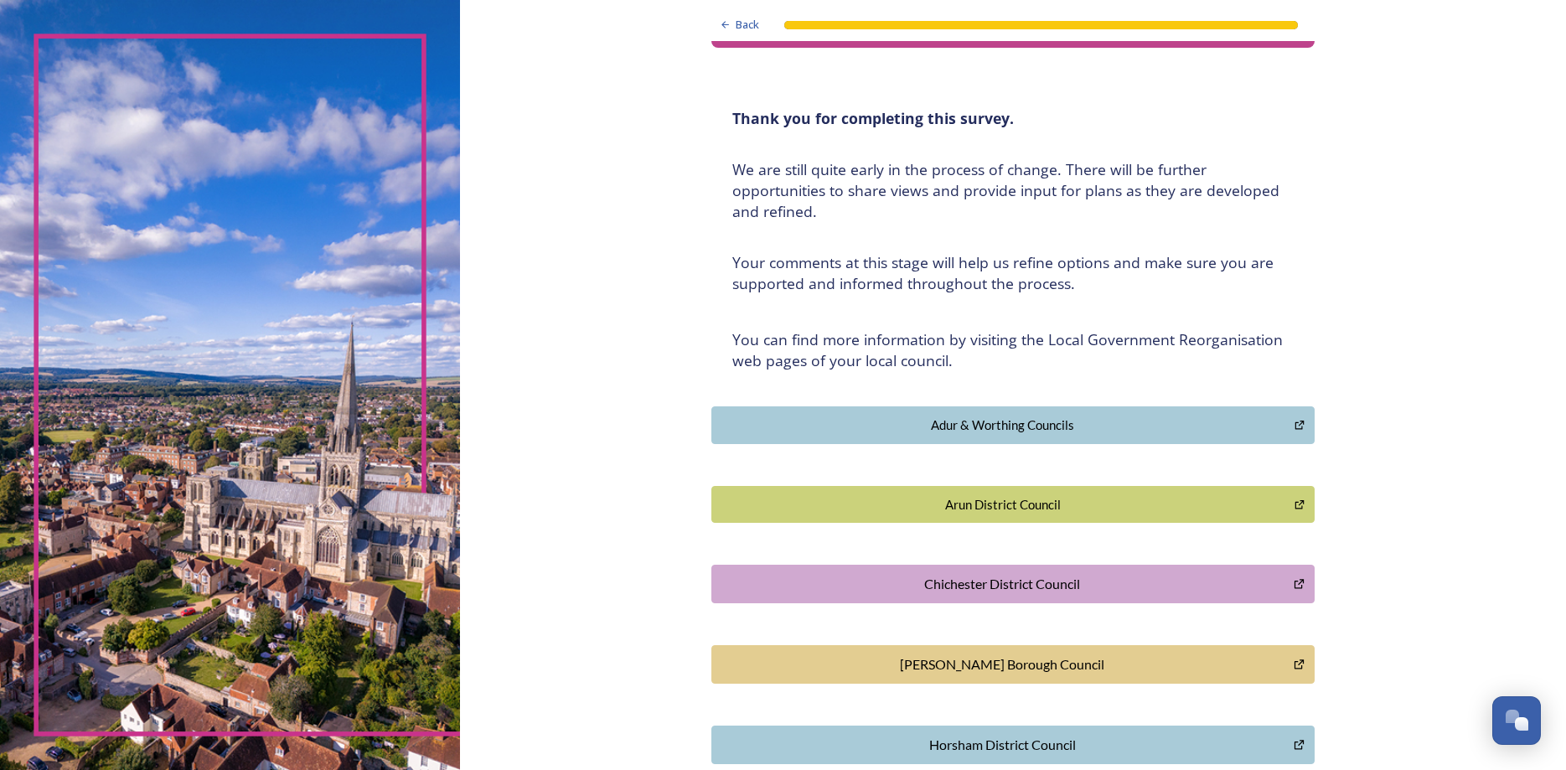
scroll to position [0, 0]
